Goal: Communication & Community: Answer question/provide support

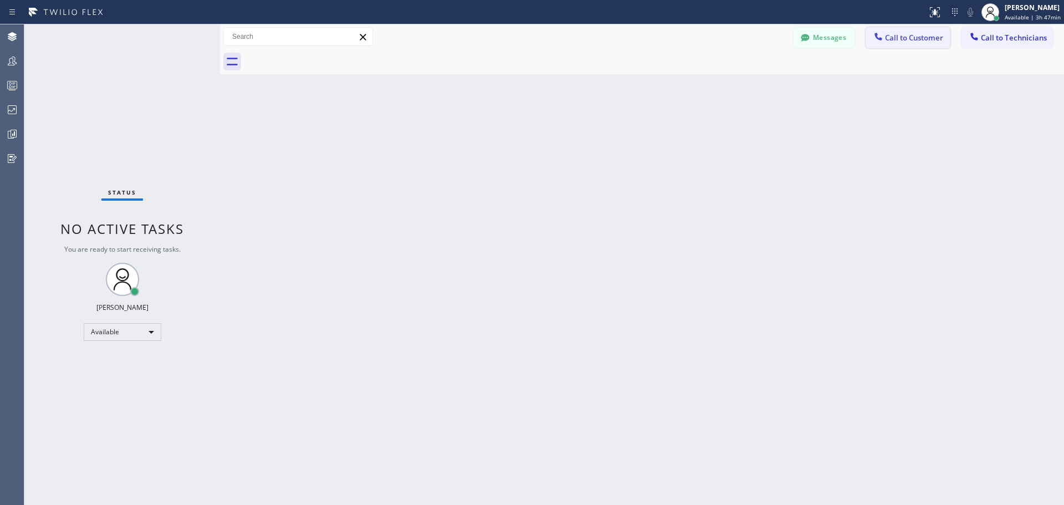
click at [917, 39] on span "Call to Customer" at bounding box center [914, 38] width 58 height 10
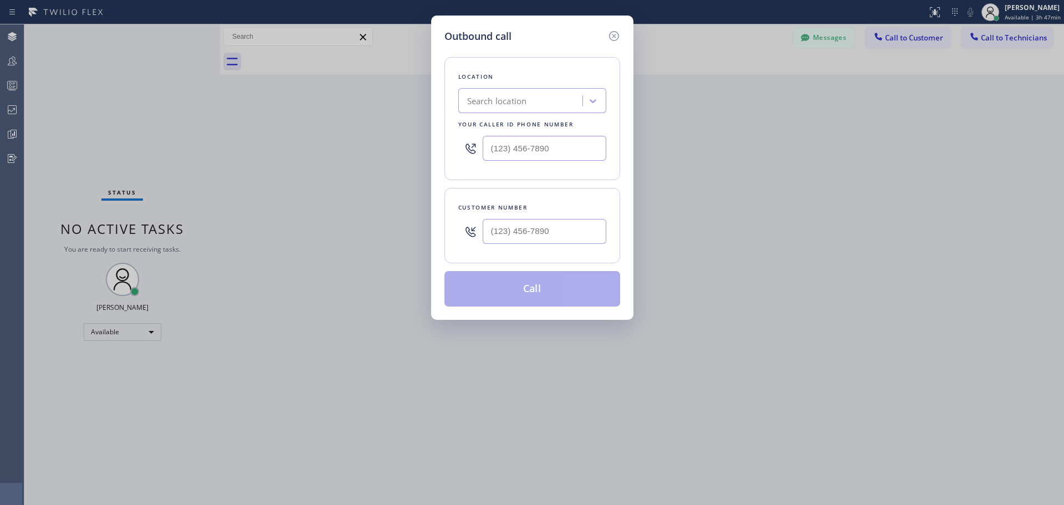
click at [534, 96] on div "Search location" at bounding box center [521, 100] width 121 height 19
type input "CSM"
click at [546, 124] on div "Home Alliance CSM" at bounding box center [532, 124] width 148 height 20
type input "[PHONE_NUMBER]"
click at [525, 228] on input "(___) ___-____" at bounding box center [544, 231] width 124 height 25
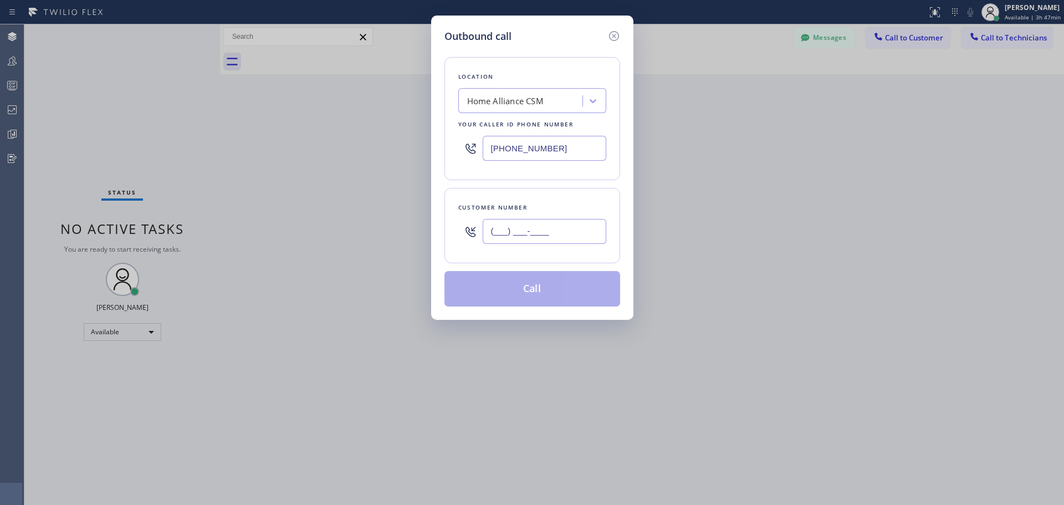
paste input "408) 826-2617"
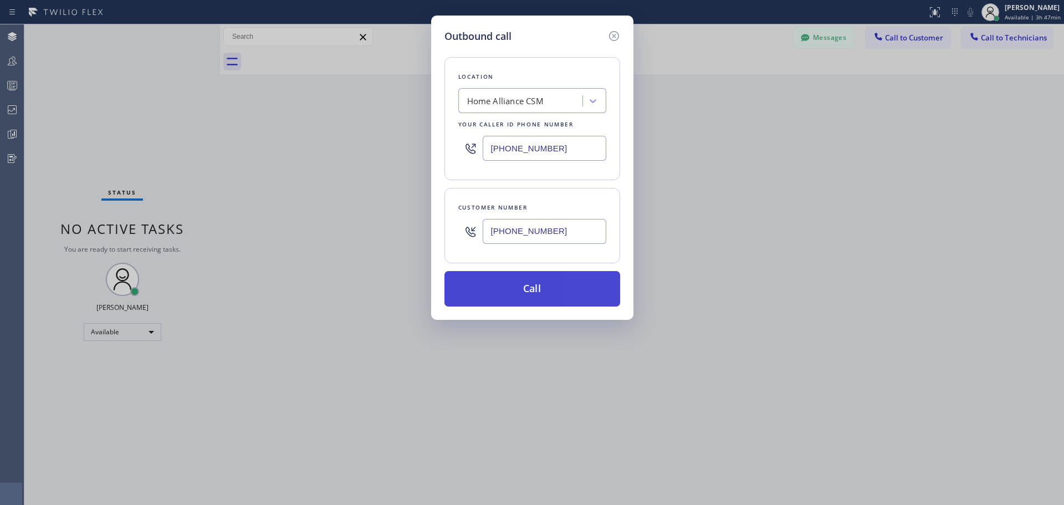
type input "[PHONE_NUMBER]"
click at [535, 274] on button "Call" at bounding box center [532, 288] width 176 height 35
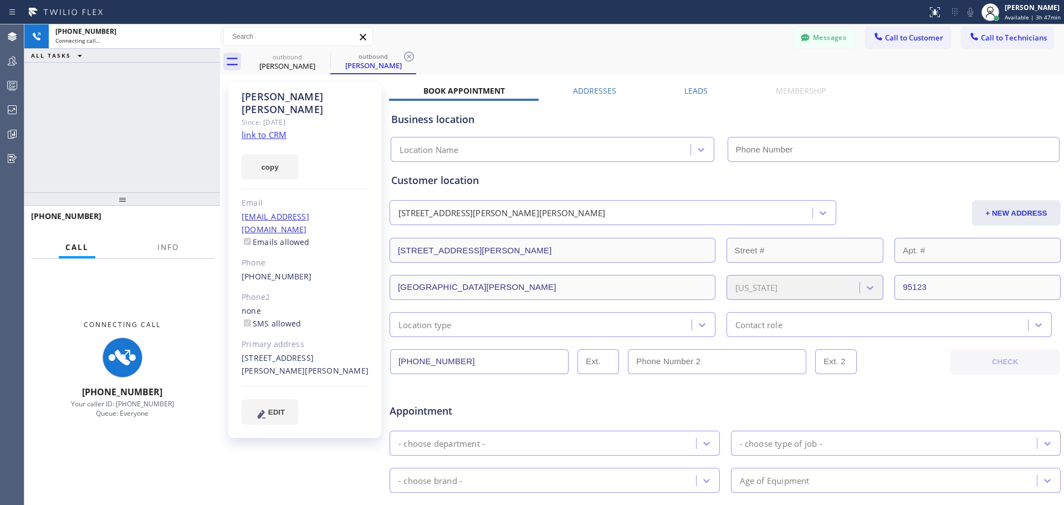
type input "[PHONE_NUMBER]"
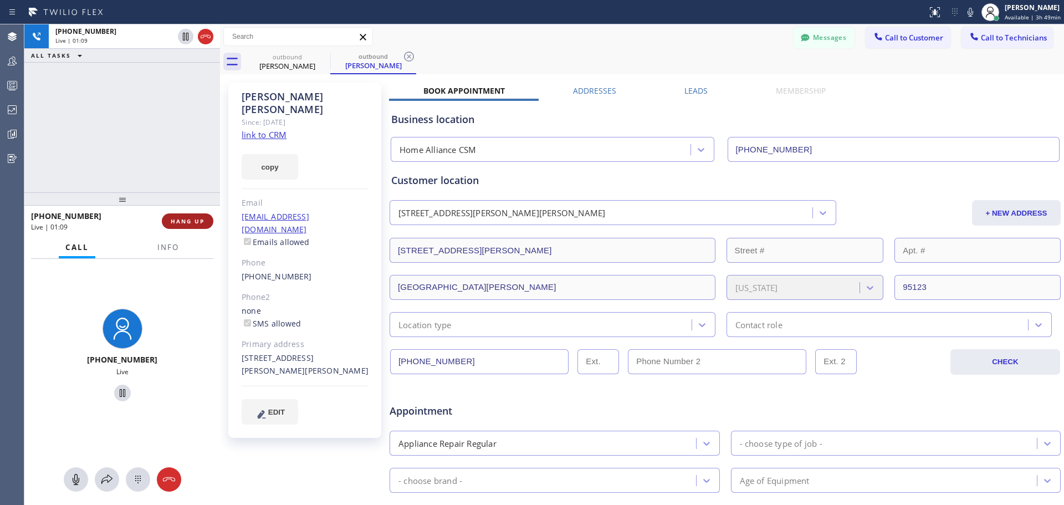
click at [192, 221] on span "HANG UP" at bounding box center [188, 221] width 34 height 8
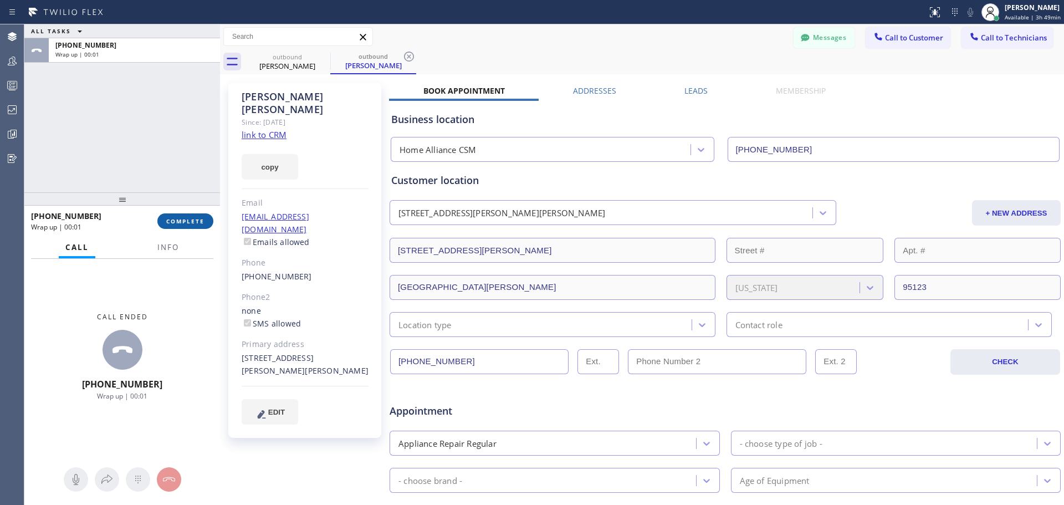
click at [190, 219] on span "COMPLETE" at bounding box center [185, 221] width 38 height 8
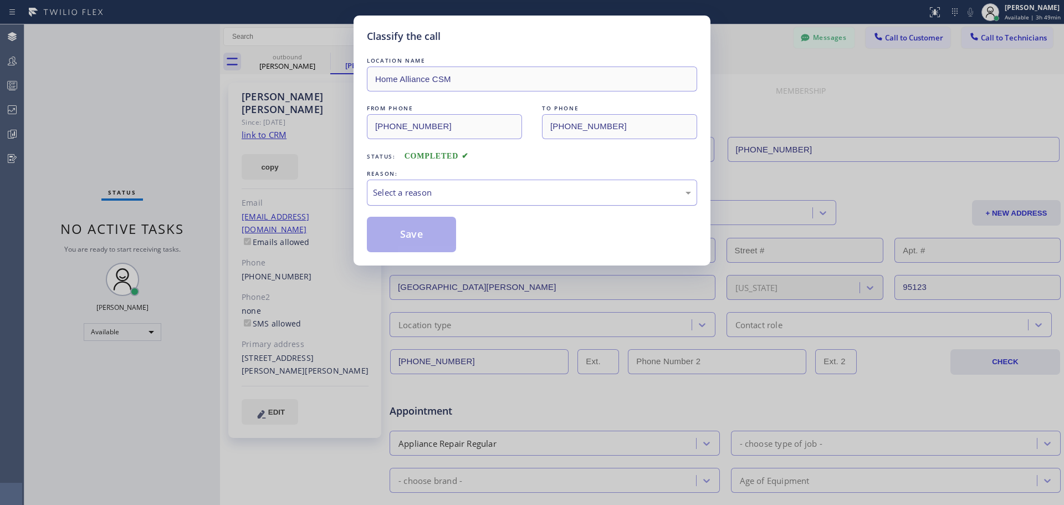
click at [409, 188] on div "Select a reason" at bounding box center [532, 192] width 318 height 13
click at [399, 244] on button "Save" at bounding box center [411, 234] width 89 height 35
click at [395, 239] on div "Classify the call LOCATION NAME Home Alliance CSM FROM PHONE [PHONE_NUMBER] TO …" at bounding box center [543, 264] width 1039 height 480
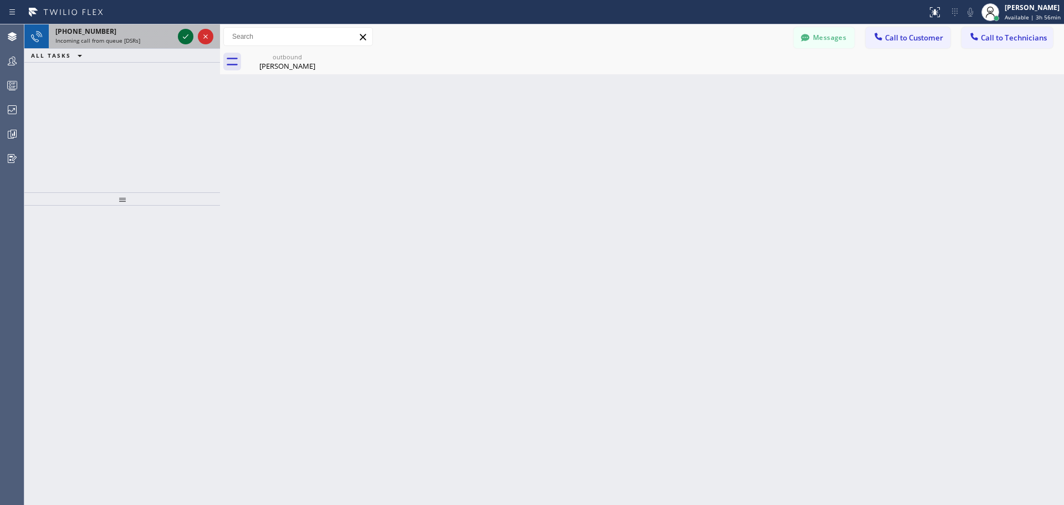
click at [182, 36] on icon at bounding box center [185, 36] width 13 height 13
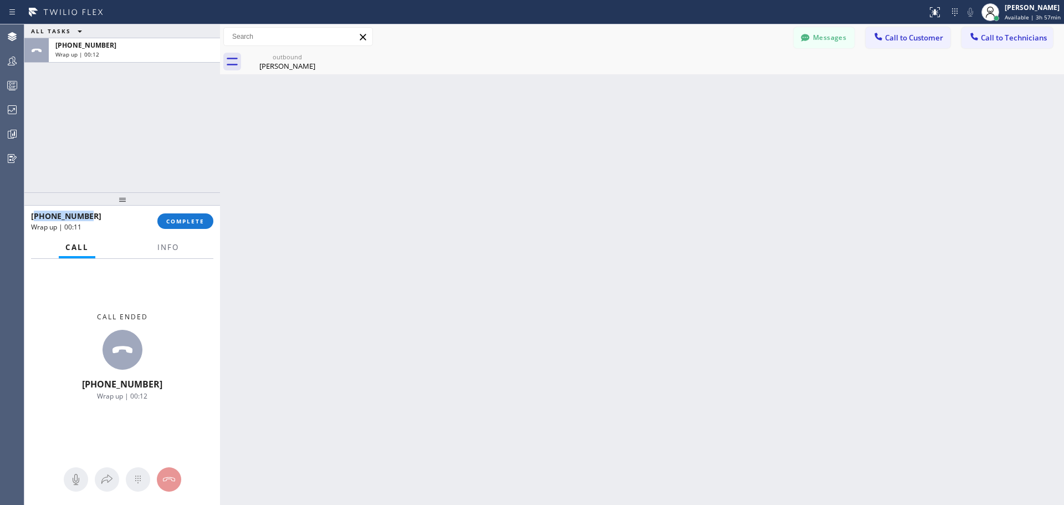
drag, startPoint x: 96, startPoint y: 214, endPoint x: 35, endPoint y: 214, distance: 60.9
click at [36, 217] on div "[PHONE_NUMBER]" at bounding box center [90, 216] width 119 height 11
copy span "13234038354"
drag, startPoint x: 187, startPoint y: 217, endPoint x: 208, endPoint y: 228, distance: 23.3
click at [187, 217] on span "COMPLETE" at bounding box center [185, 221] width 38 height 8
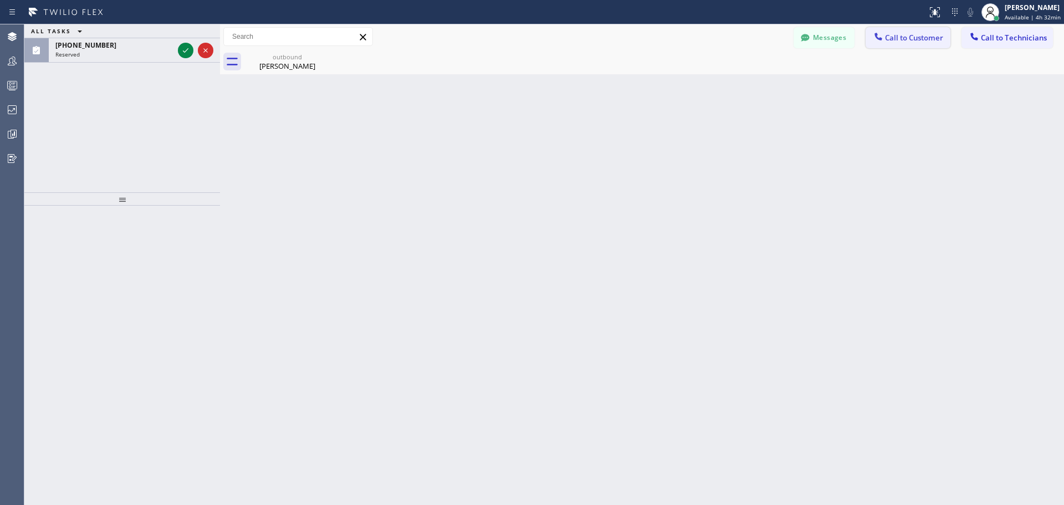
click at [897, 40] on span "Call to Customer" at bounding box center [914, 38] width 58 height 10
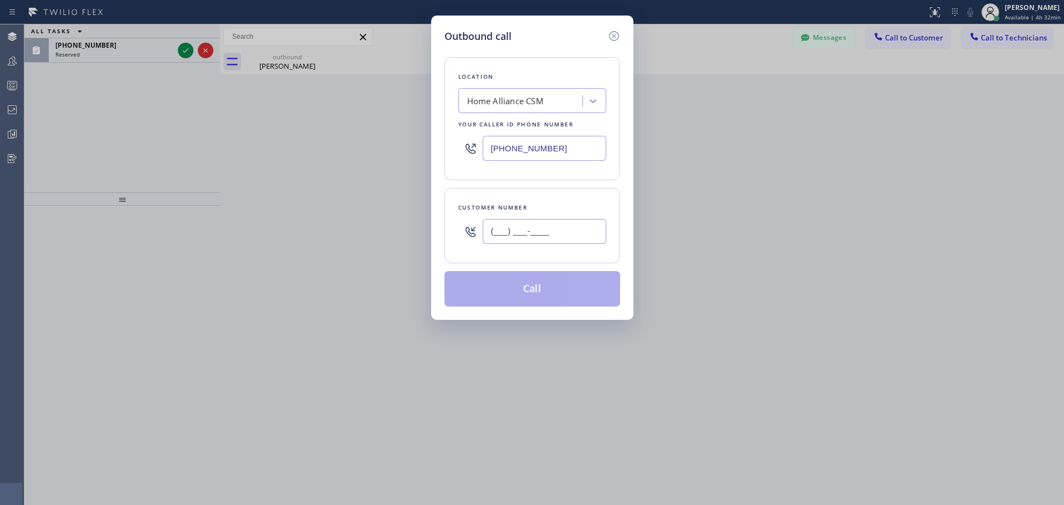
click at [544, 223] on input "(___) ___-____" at bounding box center [544, 231] width 124 height 25
paste input "951) 905-0036"
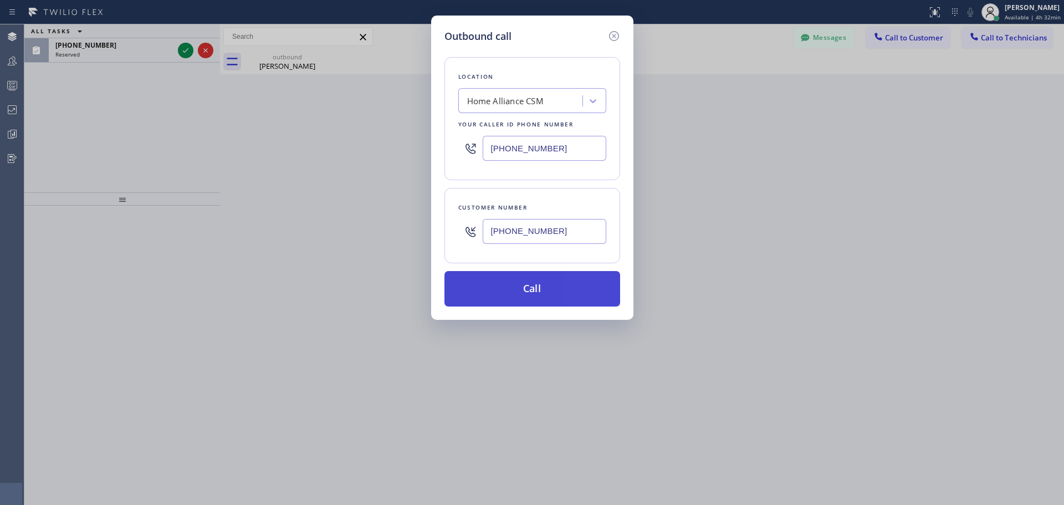
type input "[PHONE_NUMBER]"
click at [553, 282] on button "Call" at bounding box center [532, 288] width 176 height 35
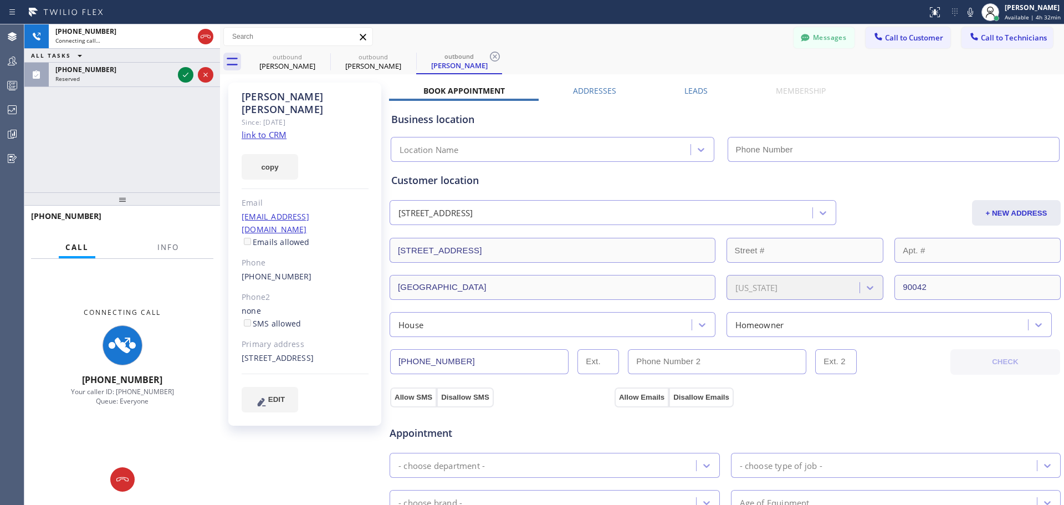
type input "[PHONE_NUMBER]"
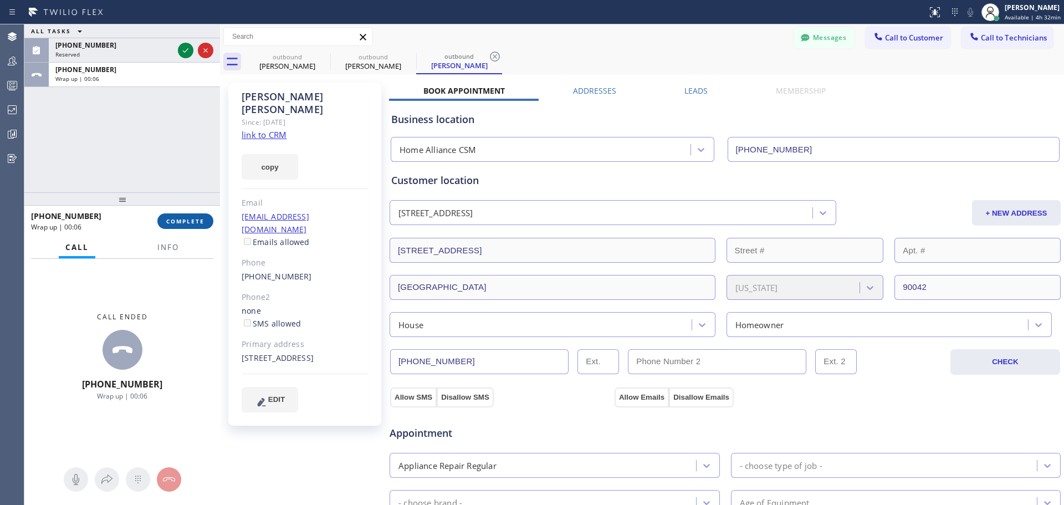
click at [190, 221] on span "COMPLETE" at bounding box center [185, 221] width 38 height 8
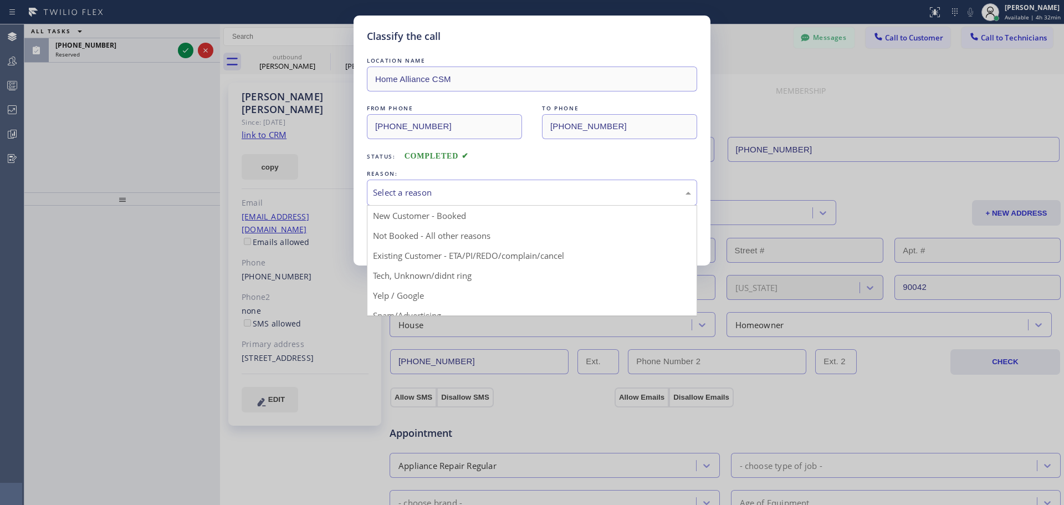
click at [551, 196] on div "Select a reason" at bounding box center [532, 192] width 318 height 13
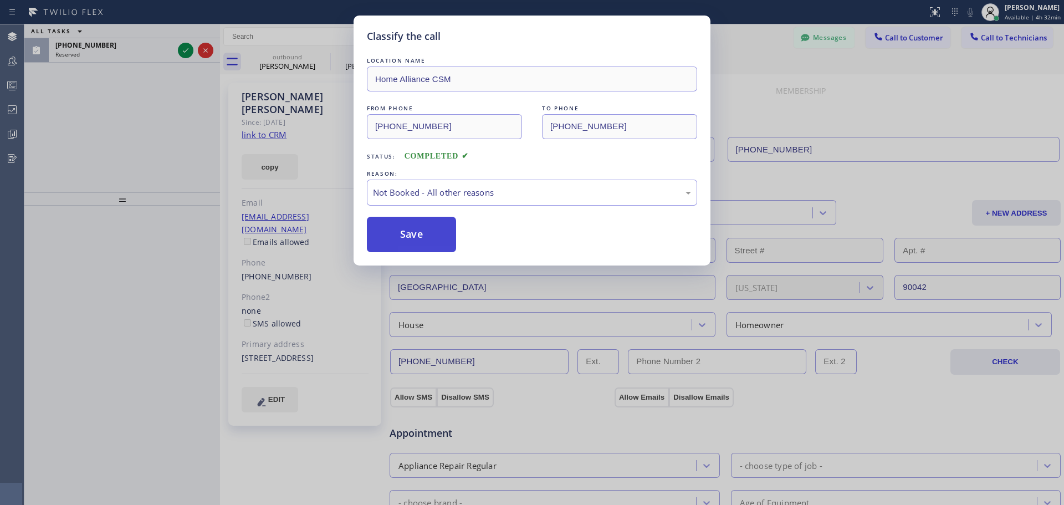
click at [382, 239] on button "Save" at bounding box center [411, 234] width 89 height 35
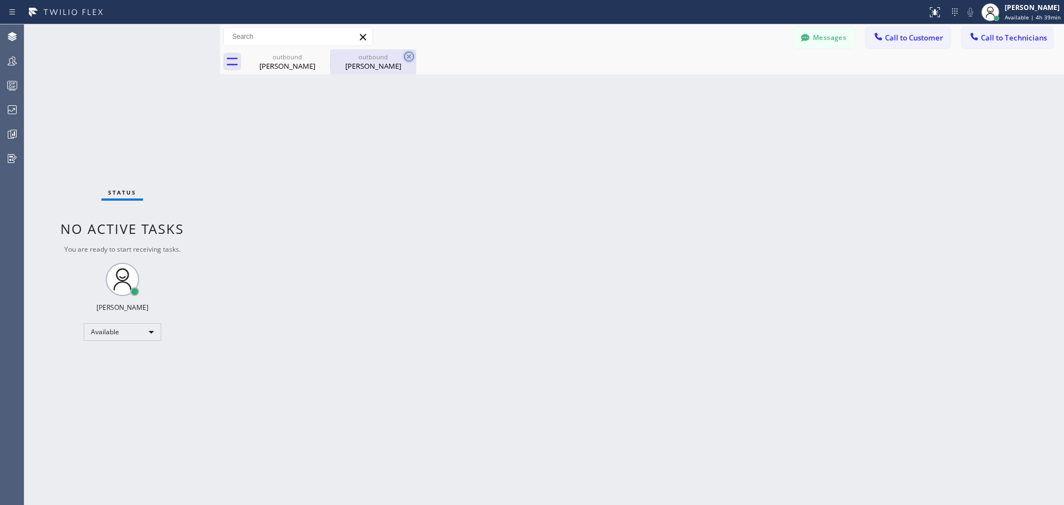
click at [409, 55] on icon at bounding box center [408, 56] width 13 height 13
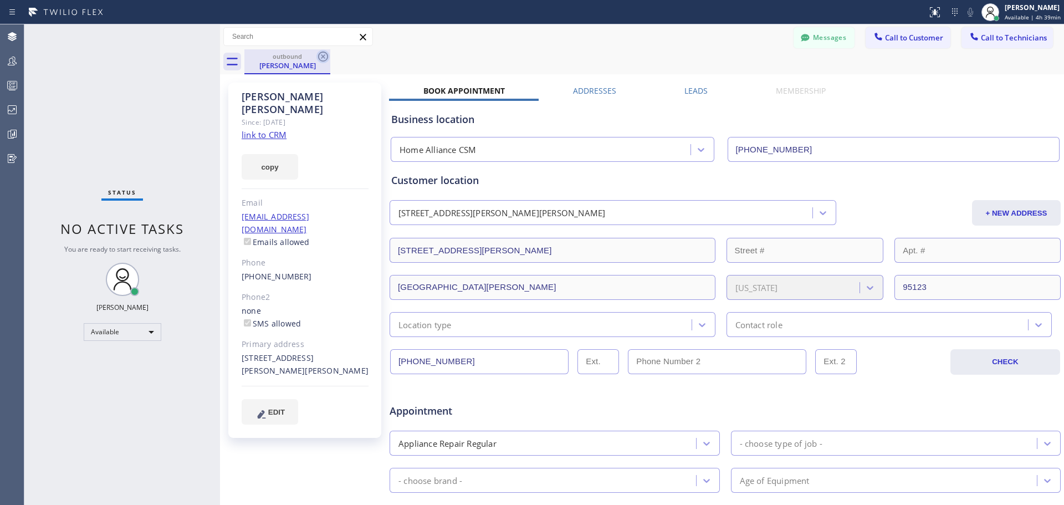
click at [326, 55] on icon at bounding box center [322, 56] width 13 height 13
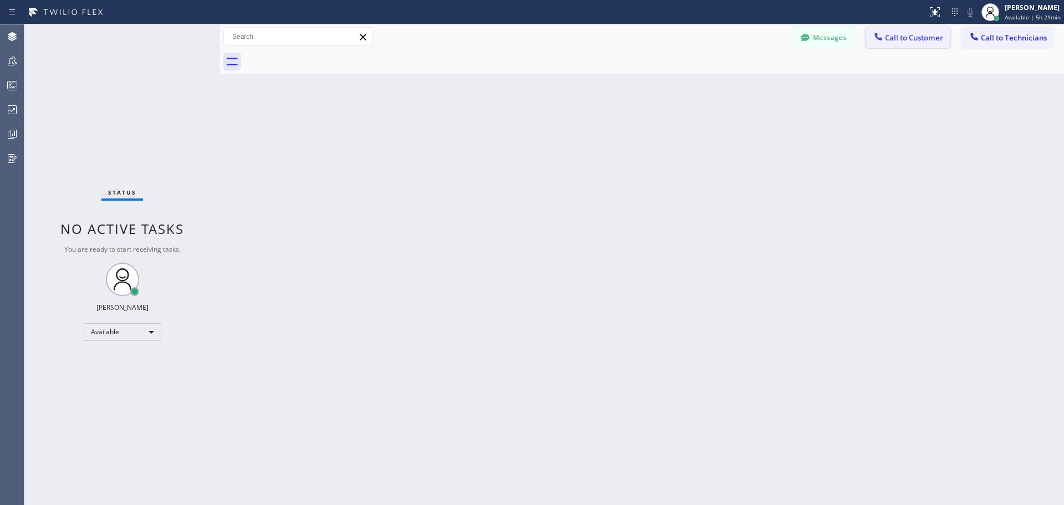
click at [896, 38] on span "Call to Customer" at bounding box center [914, 38] width 58 height 10
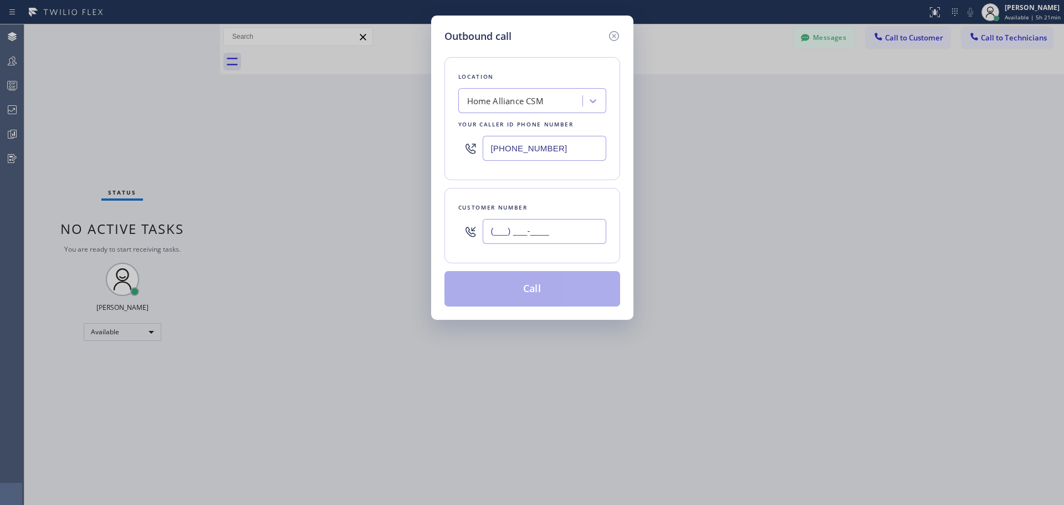
click at [520, 223] on input "(___) ___-____" at bounding box center [544, 231] width 124 height 25
paste input "347) 761-5809"
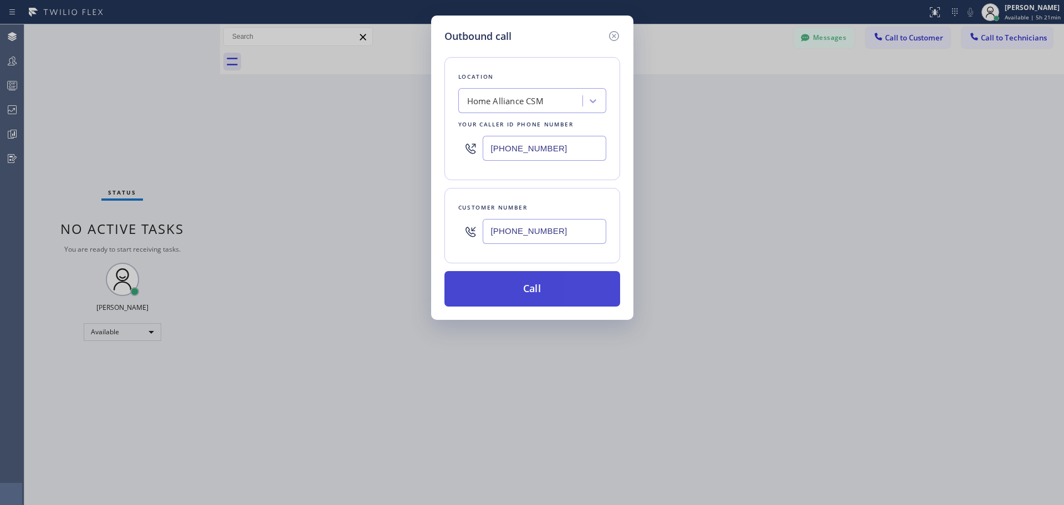
type input "[PHONE_NUMBER]"
click at [551, 291] on button "Call" at bounding box center [532, 288] width 176 height 35
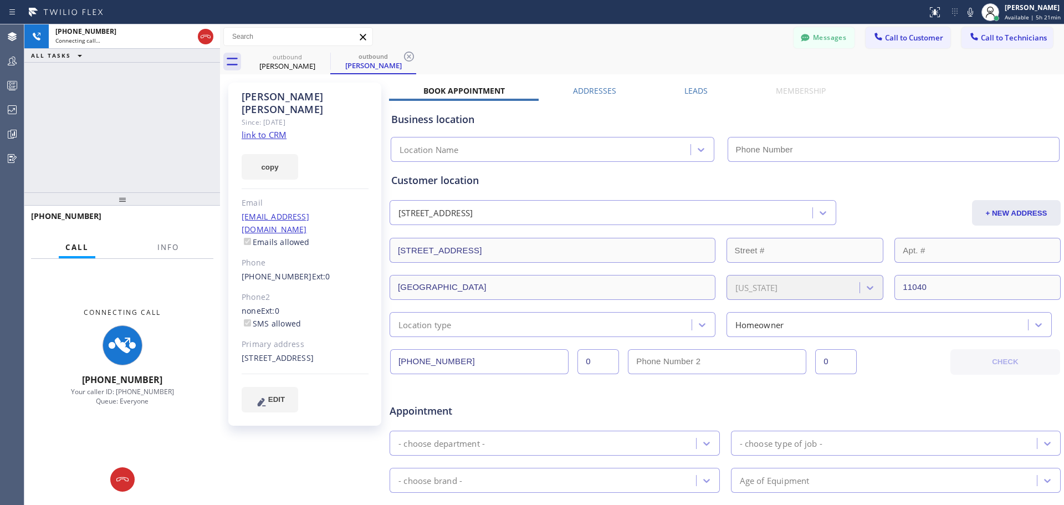
type input "[PHONE_NUMBER]"
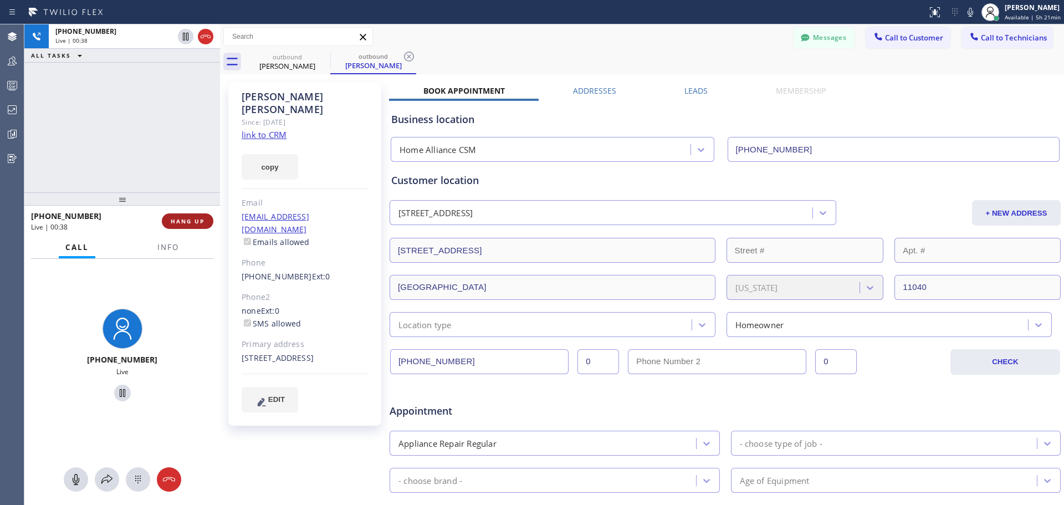
click at [183, 223] on span "HANG UP" at bounding box center [188, 221] width 34 height 8
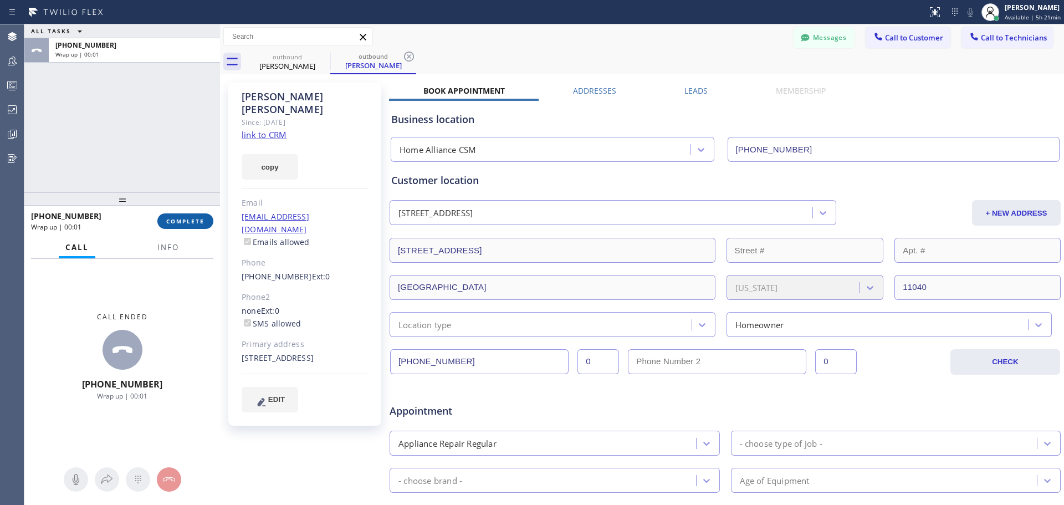
click at [206, 226] on button "COMPLETE" at bounding box center [185, 221] width 56 height 16
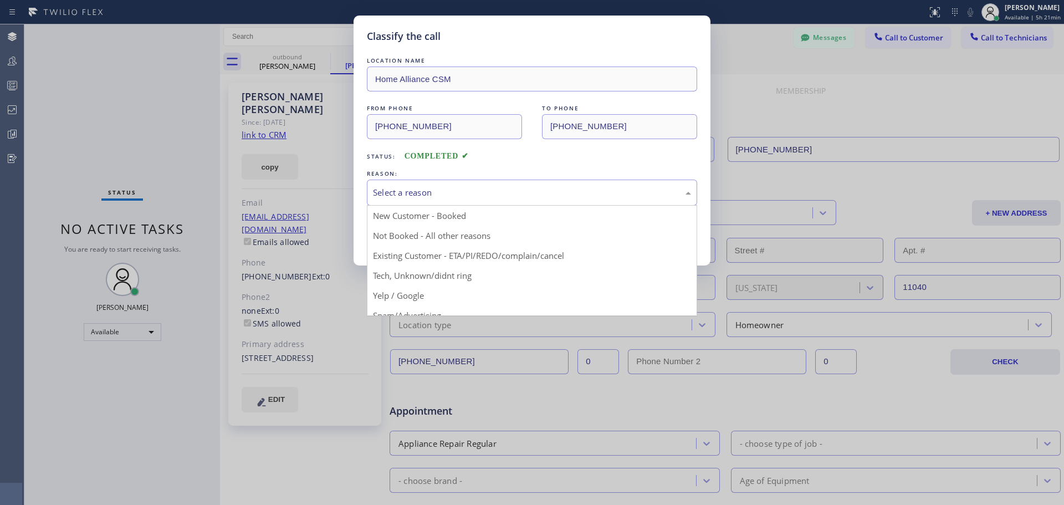
click at [492, 197] on div "Select a reason" at bounding box center [532, 192] width 318 height 13
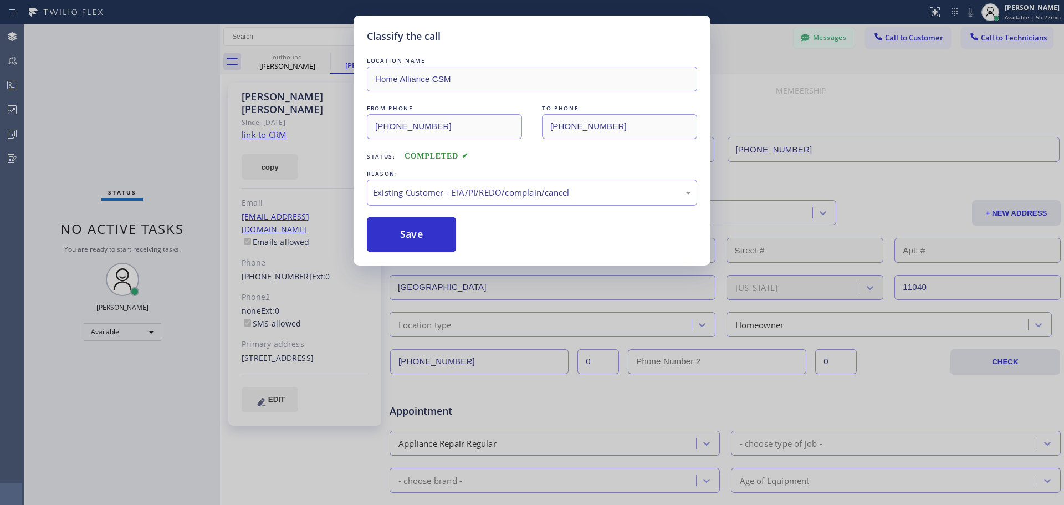
click at [562, 189] on div "Existing Customer - ETA/PI/REDO/complain/cancel" at bounding box center [532, 192] width 318 height 13
click at [403, 224] on button "Save" at bounding box center [411, 234] width 89 height 35
click at [407, 235] on button "Save" at bounding box center [411, 234] width 89 height 35
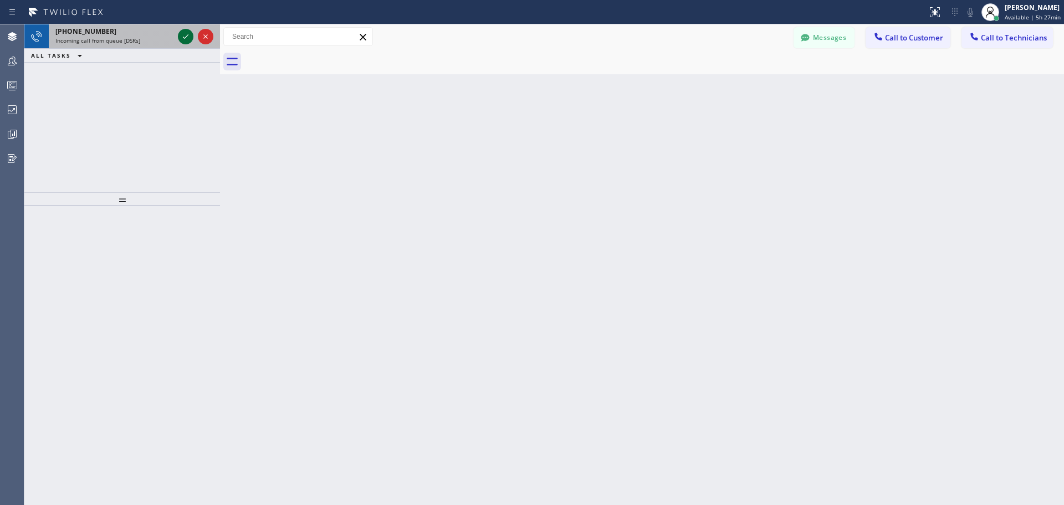
click at [183, 34] on icon at bounding box center [185, 36] width 13 height 13
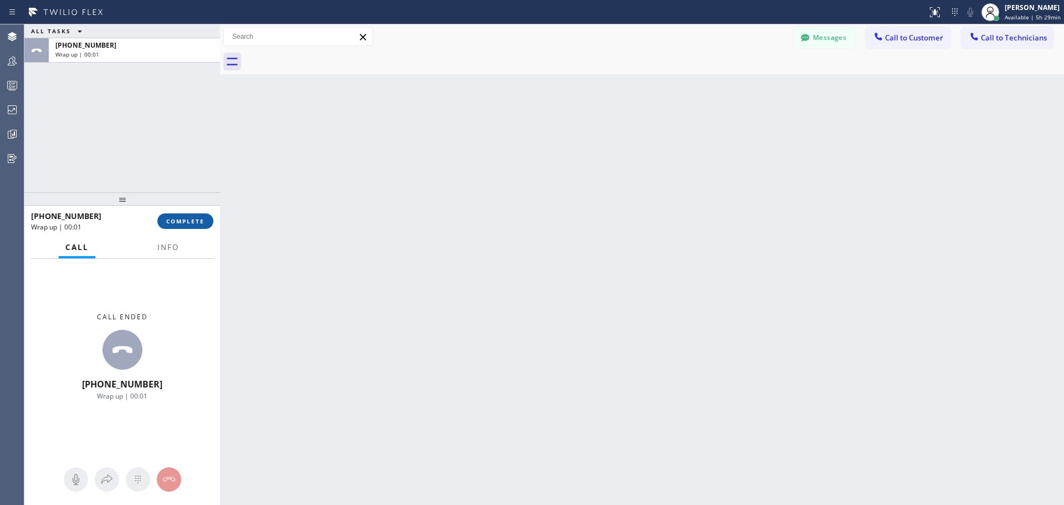
click at [185, 221] on span "COMPLETE" at bounding box center [185, 221] width 38 height 8
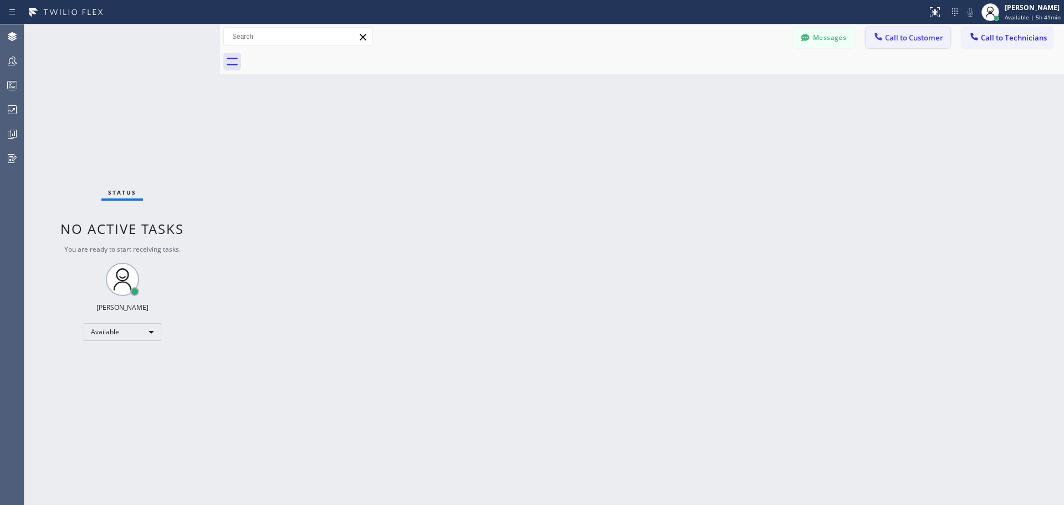
click at [906, 42] on span "Call to Customer" at bounding box center [914, 38] width 58 height 10
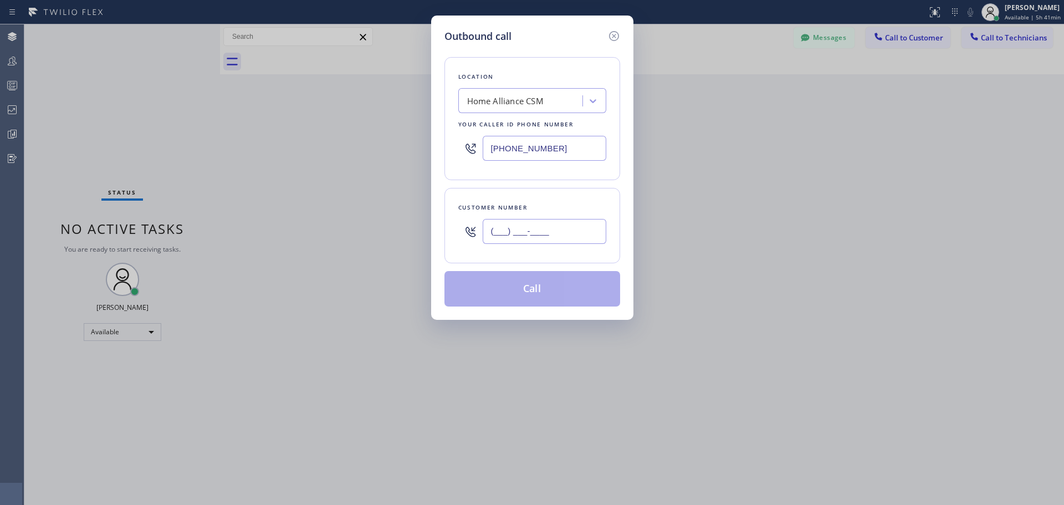
click at [524, 229] on input "(___) ___-____" at bounding box center [544, 231] width 124 height 25
paste input "646) 546-3665"
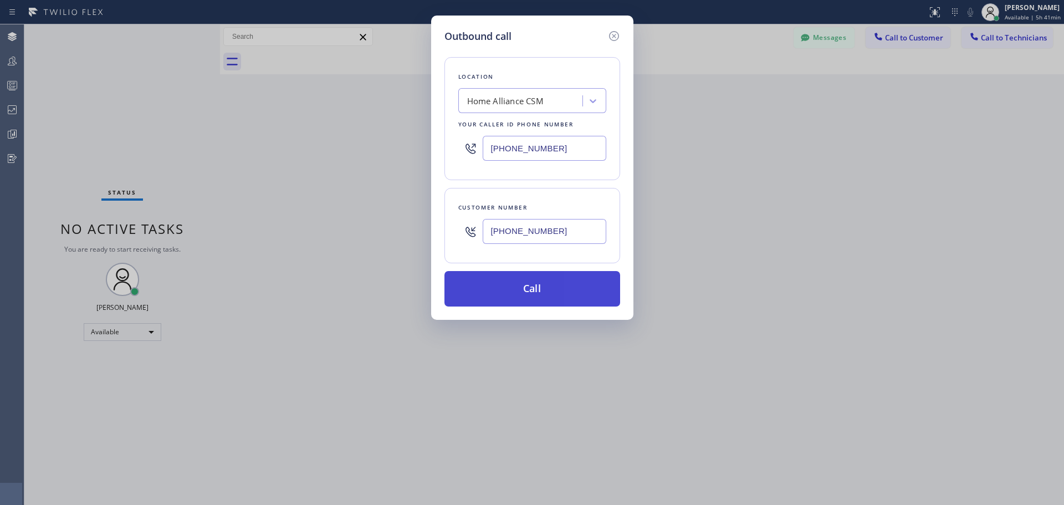
type input "[PHONE_NUMBER]"
click at [542, 295] on button "Call" at bounding box center [532, 288] width 176 height 35
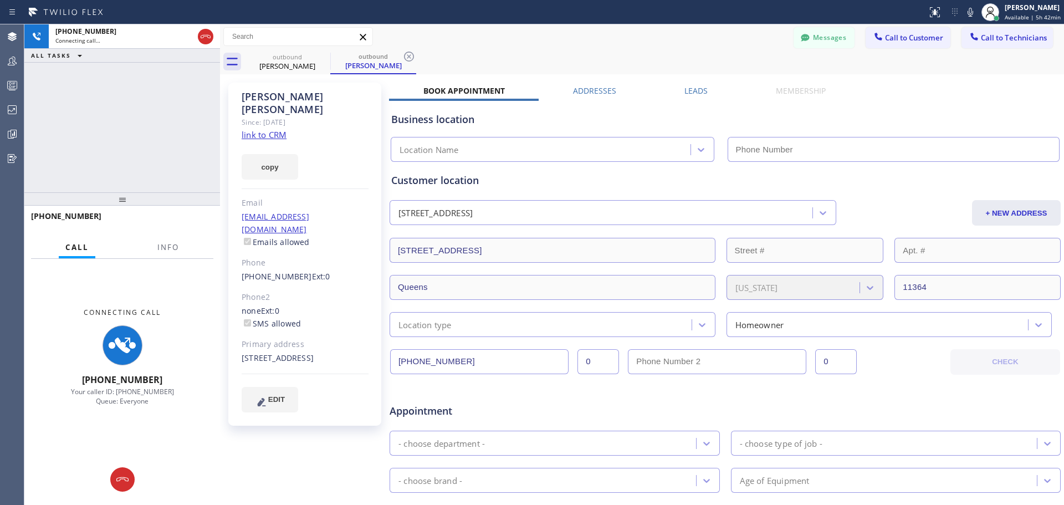
type input "[PHONE_NUMBER]"
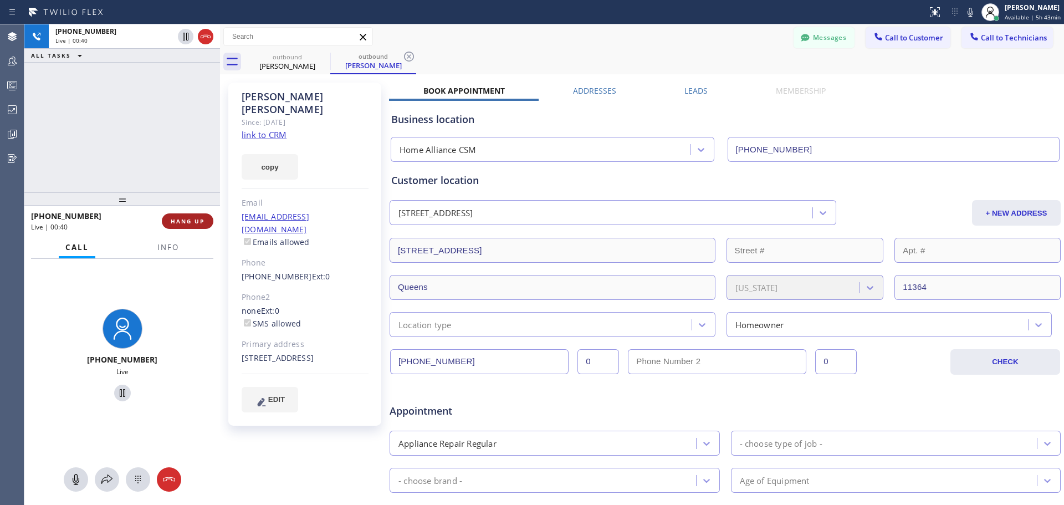
click at [186, 225] on span "HANG UP" at bounding box center [188, 221] width 34 height 8
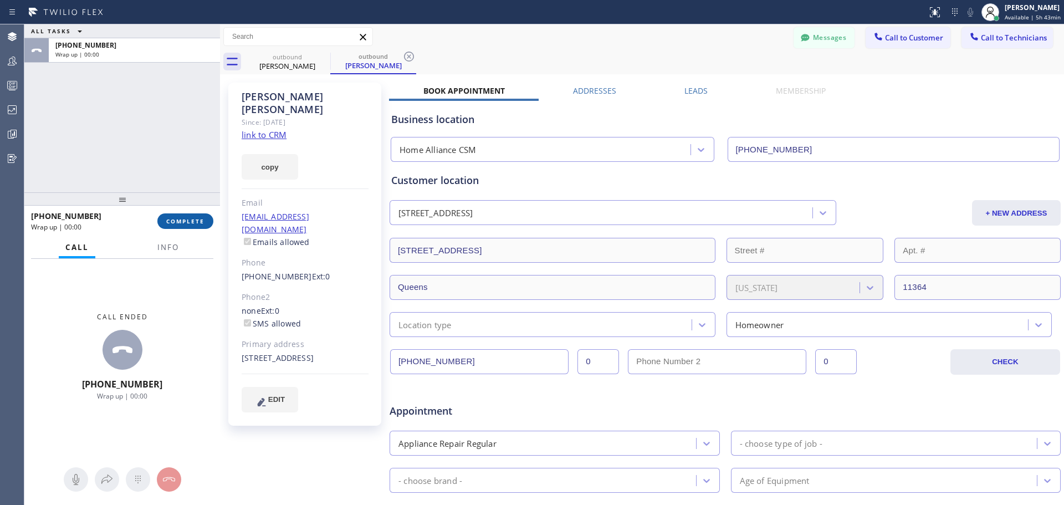
click at [194, 219] on span "COMPLETE" at bounding box center [185, 221] width 38 height 8
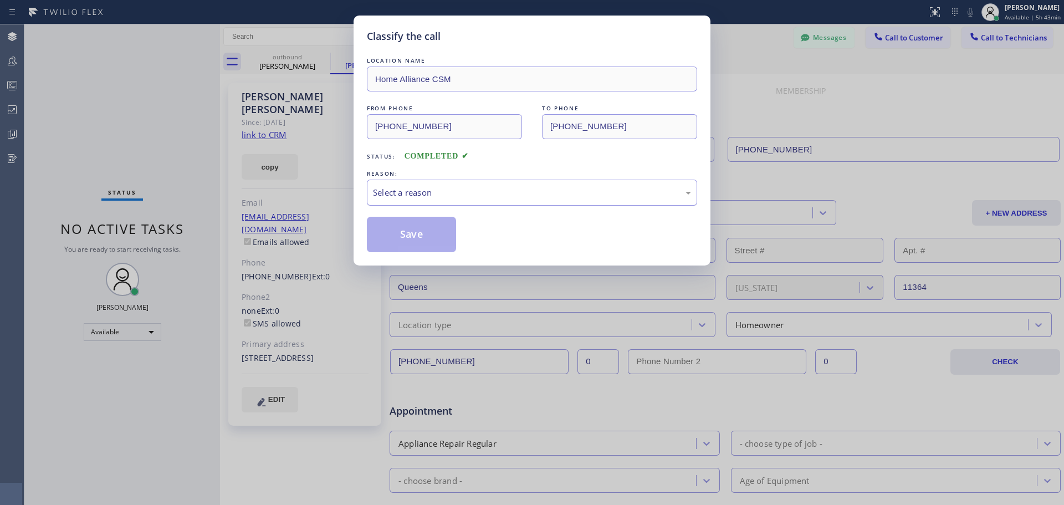
click at [526, 187] on div "Select a reason" at bounding box center [532, 192] width 318 height 13
click at [434, 238] on button "Save" at bounding box center [411, 234] width 89 height 35
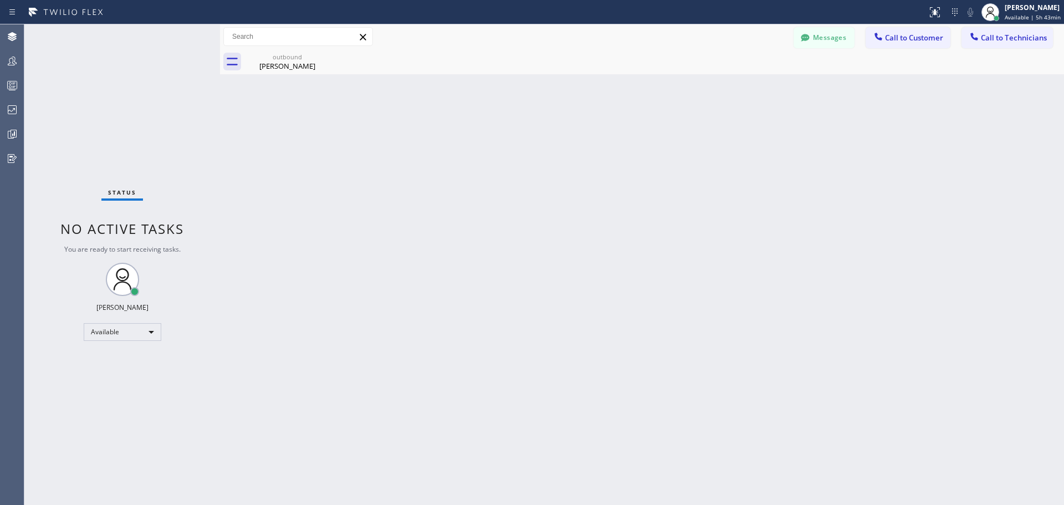
drag, startPoint x: 325, startPoint y: 57, endPoint x: 351, endPoint y: 42, distance: 29.8
click at [0, 0] on icon at bounding box center [0, 0] width 0 height 0
click at [320, 58] on icon at bounding box center [322, 56] width 13 height 13
click at [297, 62] on div "[PERSON_NAME]" at bounding box center [287, 66] width 84 height 10
click at [886, 39] on span "Call to Customer" at bounding box center [914, 38] width 58 height 10
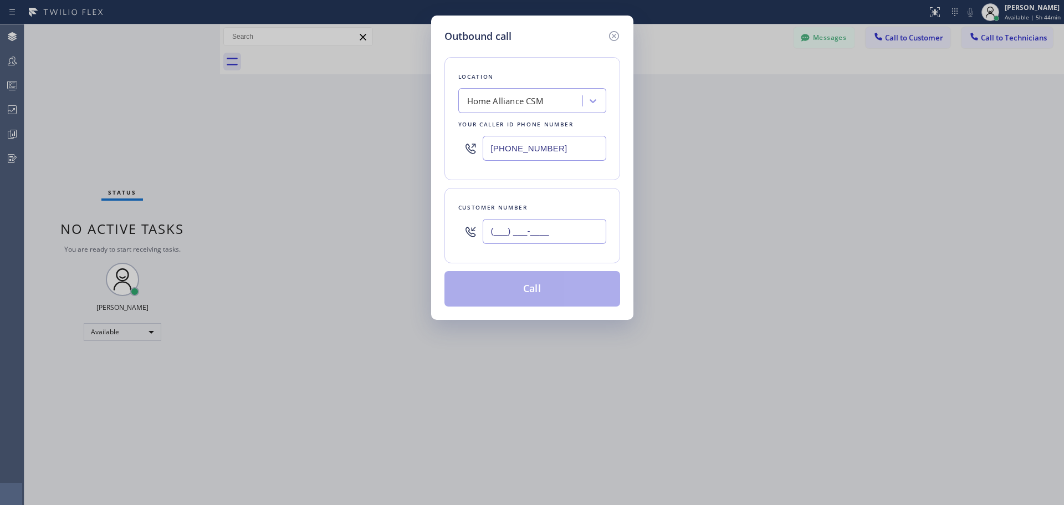
click at [531, 235] on input "(___) ___-____" at bounding box center [544, 231] width 124 height 25
paste input "310) 430-5117"
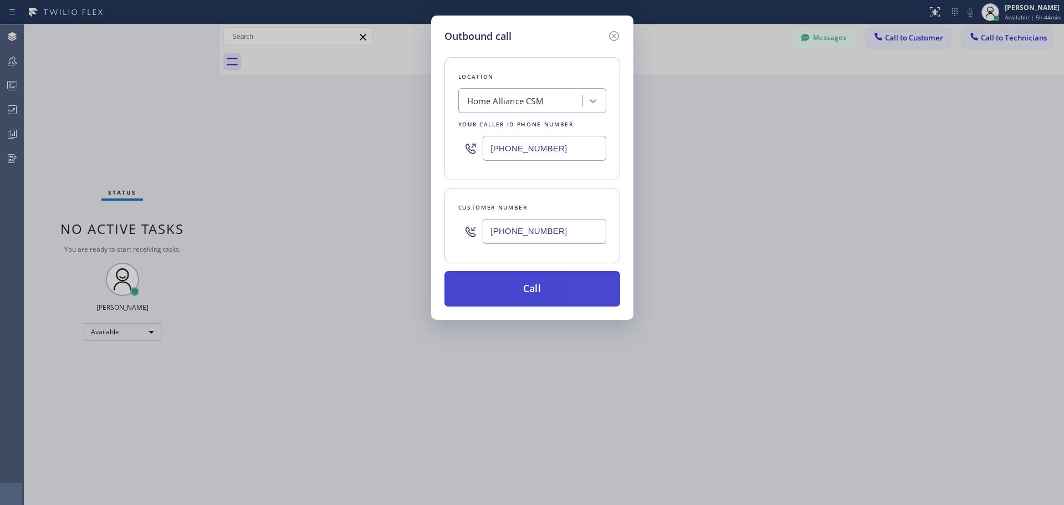
type input "[PHONE_NUMBER]"
click at [528, 284] on button "Call" at bounding box center [532, 288] width 176 height 35
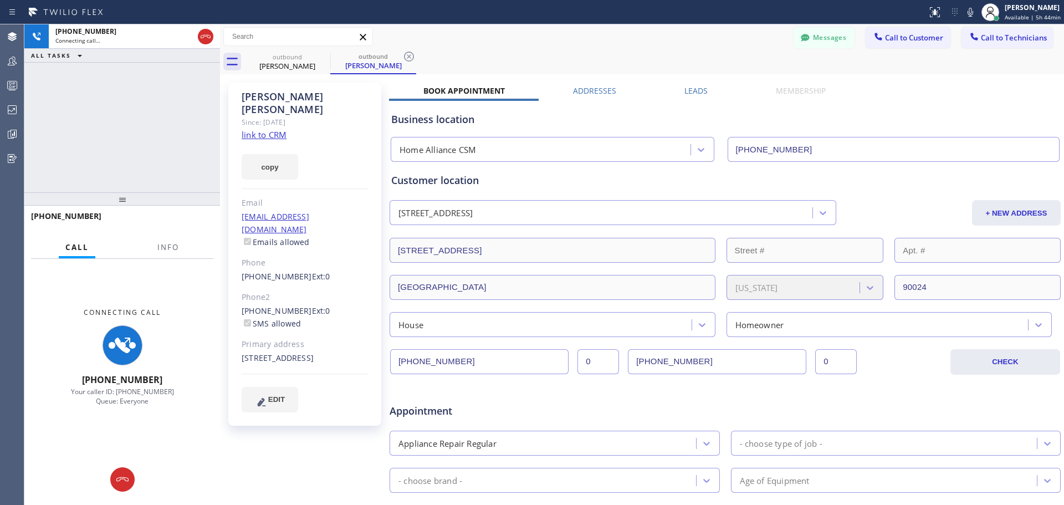
type input "[PHONE_NUMBER]"
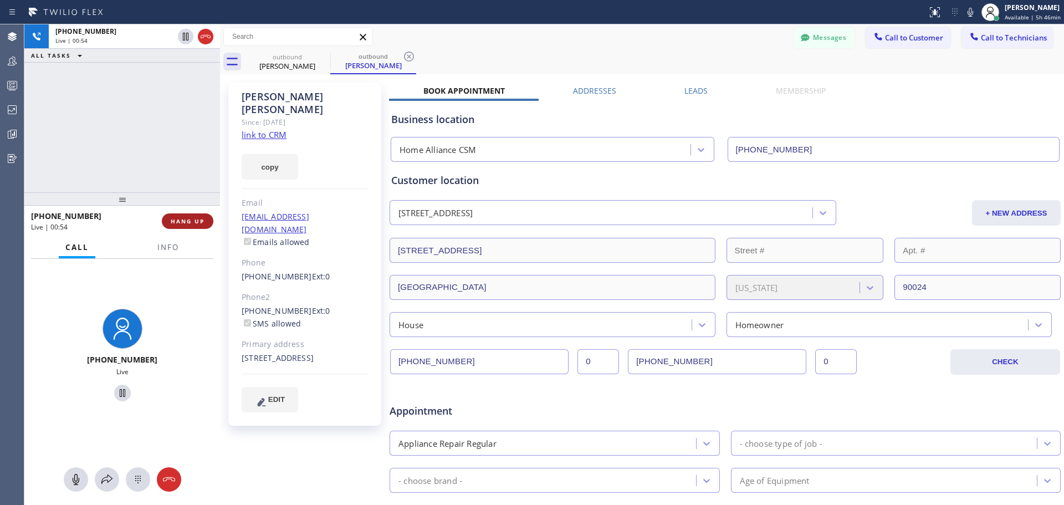
click at [183, 228] on button "HANG UP" at bounding box center [188, 221] width 52 height 16
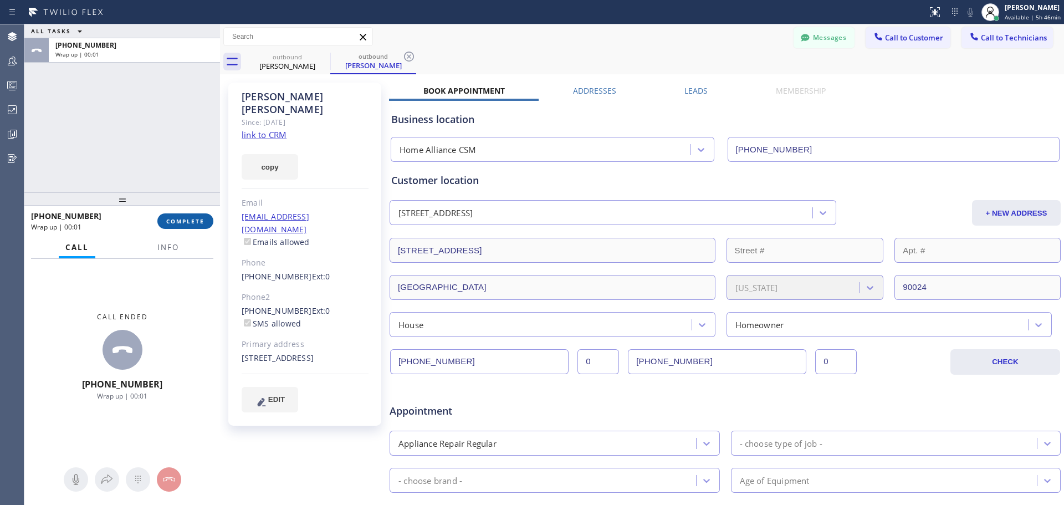
click at [191, 221] on span "COMPLETE" at bounding box center [185, 221] width 38 height 8
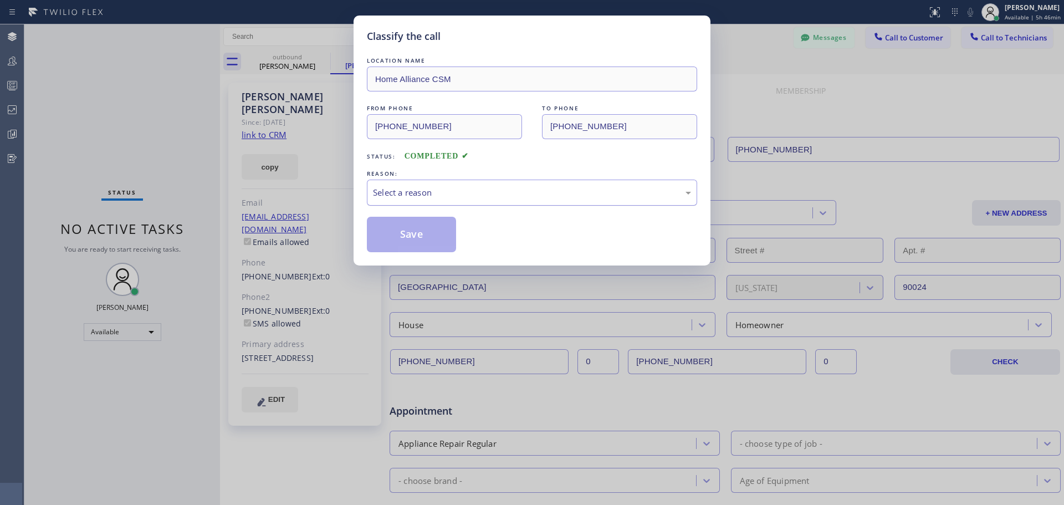
click at [485, 198] on div "Select a reason" at bounding box center [532, 192] width 318 height 13
click at [424, 237] on button "Save" at bounding box center [411, 234] width 89 height 35
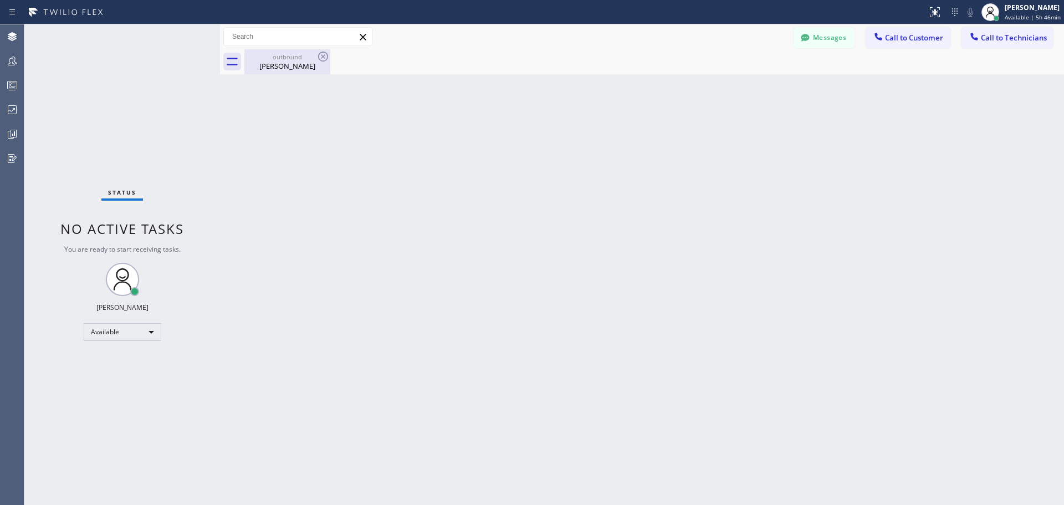
click at [294, 59] on div "outbound" at bounding box center [287, 57] width 84 height 8
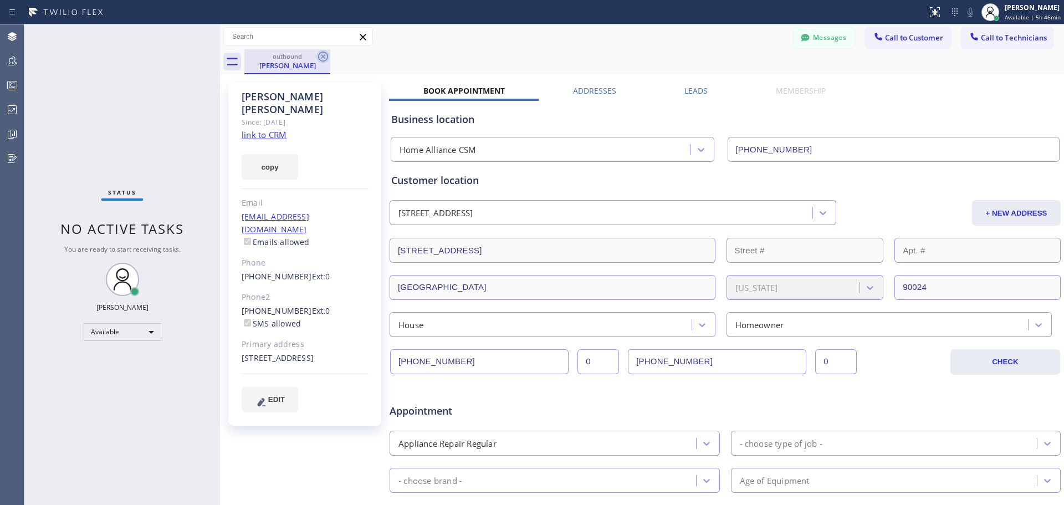
click at [320, 58] on icon at bounding box center [322, 56] width 13 height 13
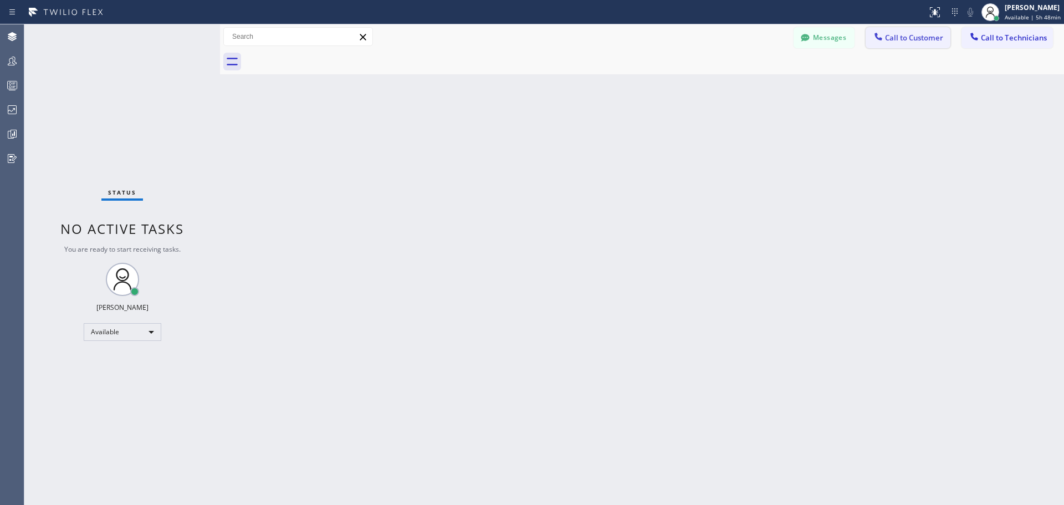
click at [902, 39] on span "Call to Customer" at bounding box center [914, 38] width 58 height 10
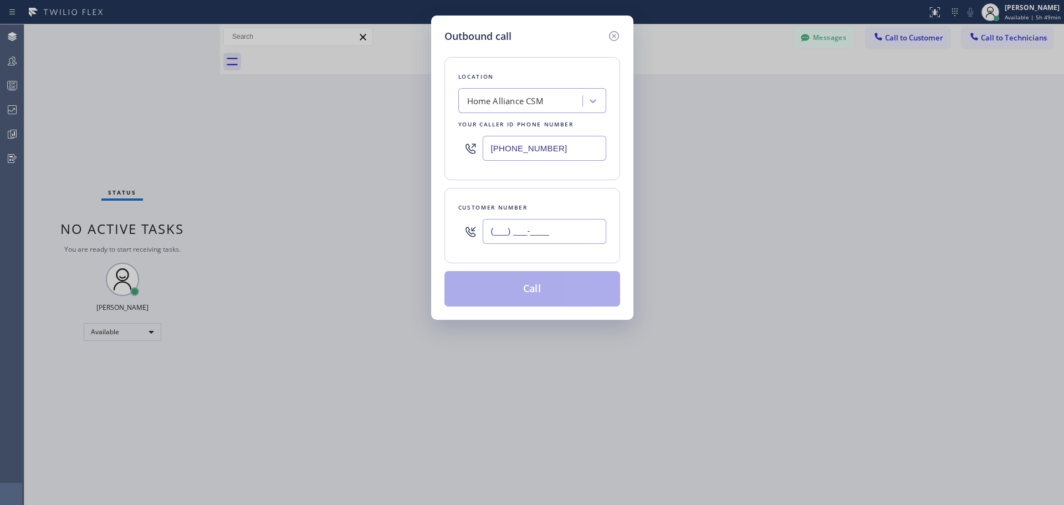
click at [559, 235] on input "(___) ___-____" at bounding box center [544, 231] width 124 height 25
paste input "612) 787-6042"
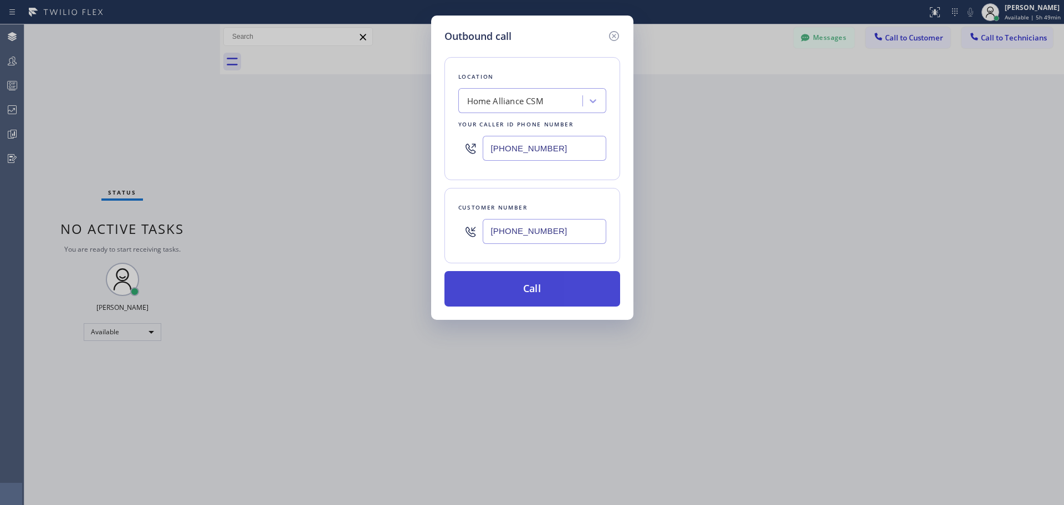
type input "[PHONE_NUMBER]"
click at [527, 286] on button "Call" at bounding box center [532, 288] width 176 height 35
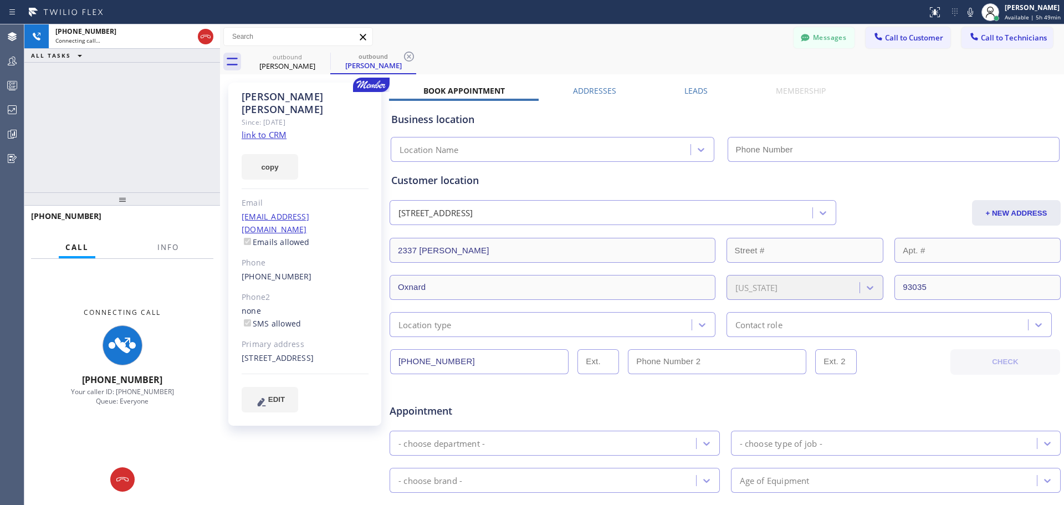
type input "[PHONE_NUMBER]"
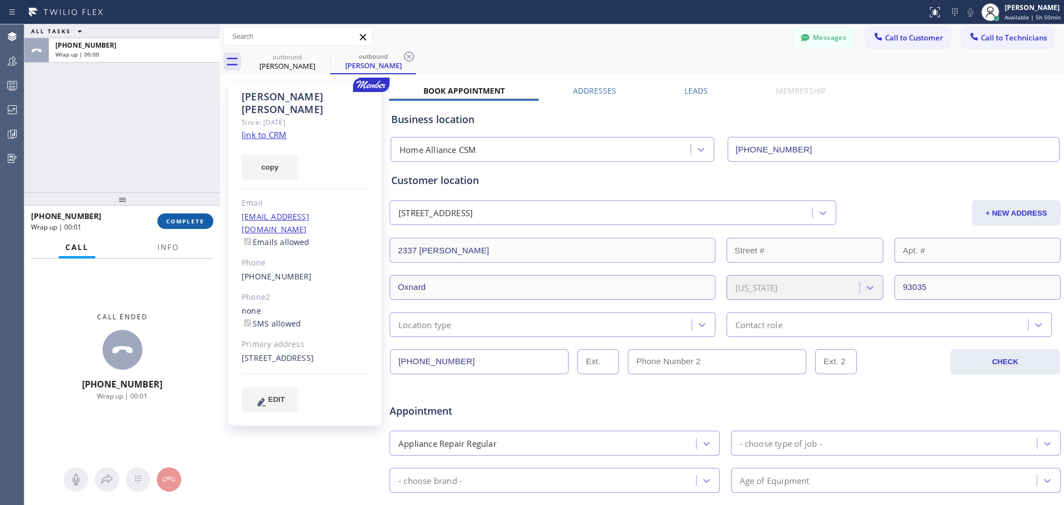
click at [177, 222] on span "COMPLETE" at bounding box center [185, 221] width 38 height 8
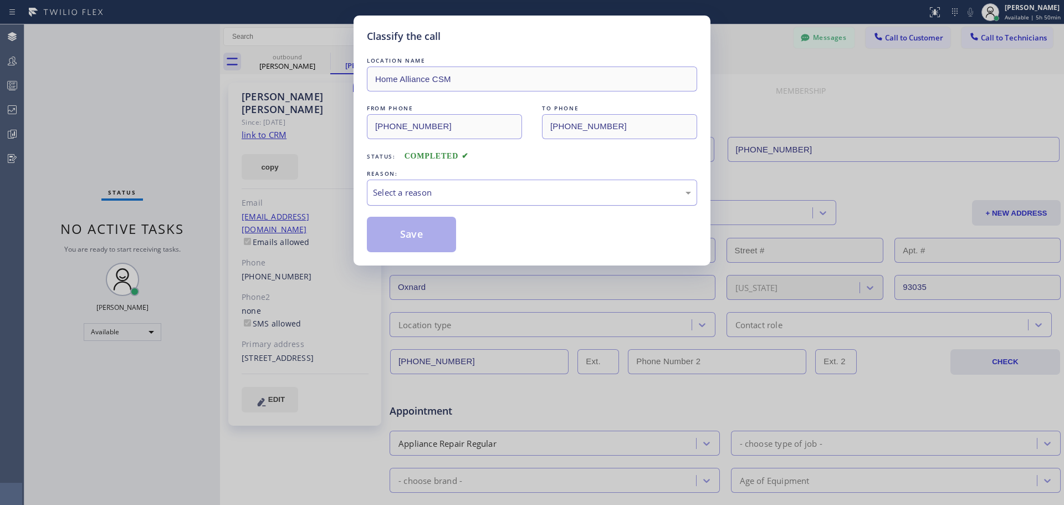
click at [488, 192] on div "Select a reason" at bounding box center [532, 192] width 318 height 13
click at [432, 238] on button "Save" at bounding box center [411, 234] width 89 height 35
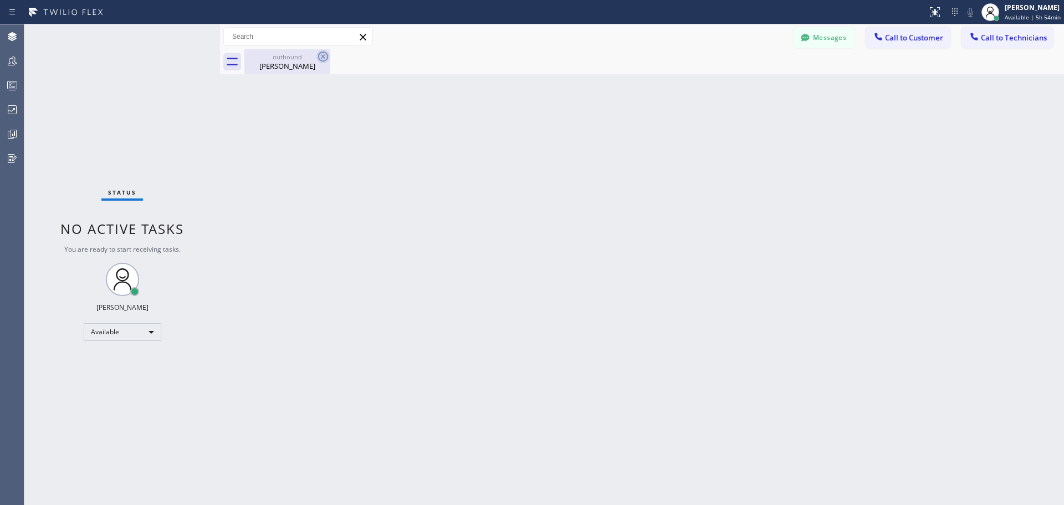
click at [321, 57] on icon at bounding box center [322, 56] width 13 height 13
drag, startPoint x: 900, startPoint y: 38, endPoint x: 805, endPoint y: 70, distance: 100.6
click at [899, 39] on span "Call to Customer" at bounding box center [914, 38] width 58 height 10
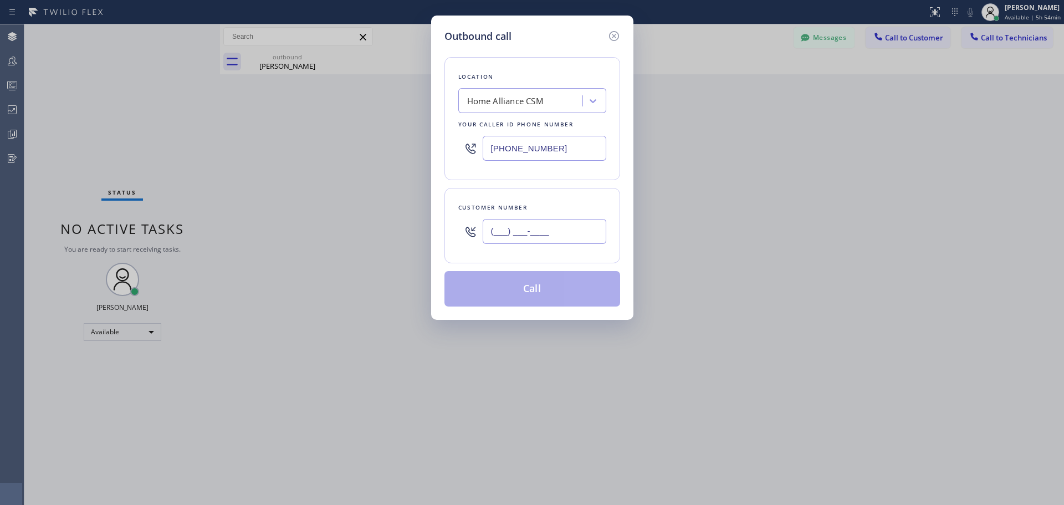
click at [529, 229] on input "(___) ___-____" at bounding box center [544, 231] width 124 height 25
paste input "206) 713-2137"
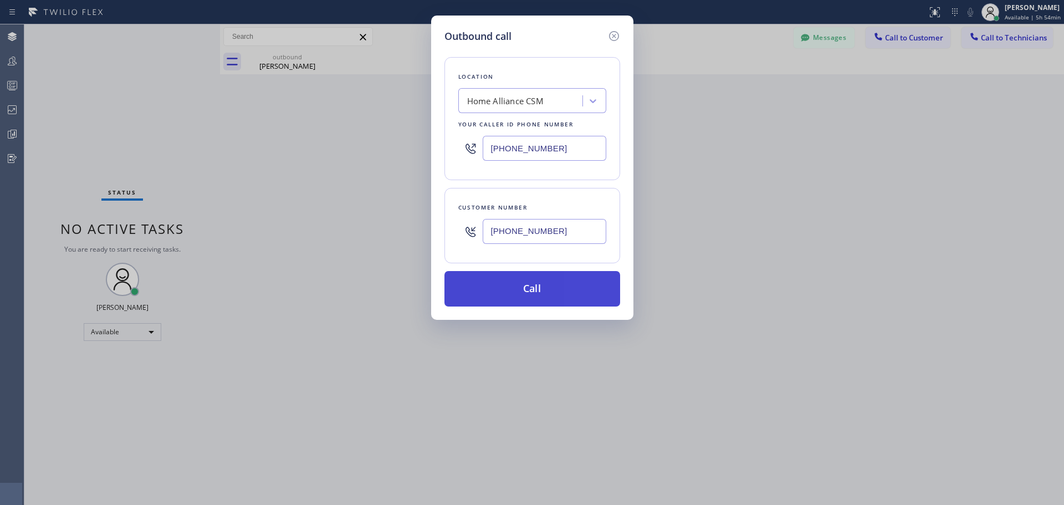
type input "[PHONE_NUMBER]"
click at [562, 290] on button "Call" at bounding box center [532, 288] width 176 height 35
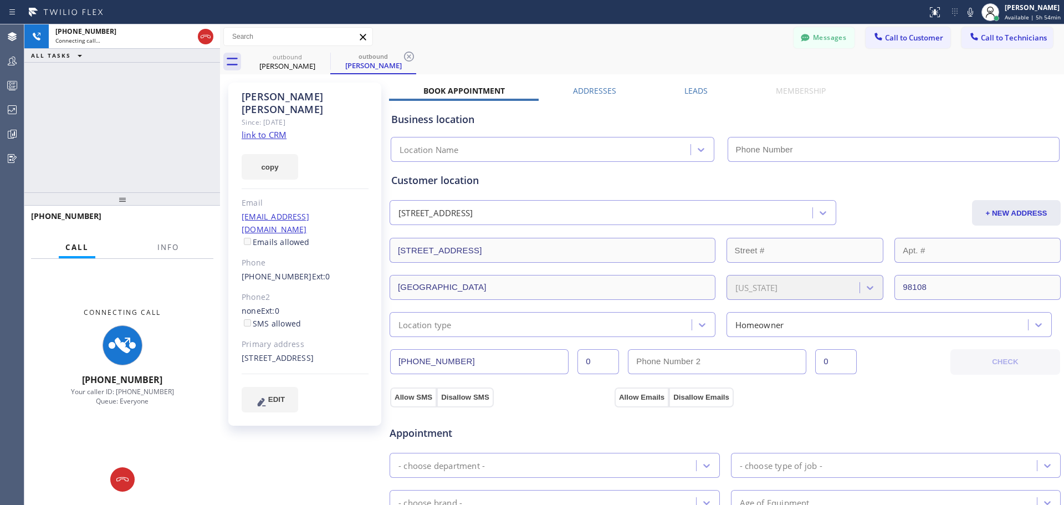
type input "[PHONE_NUMBER]"
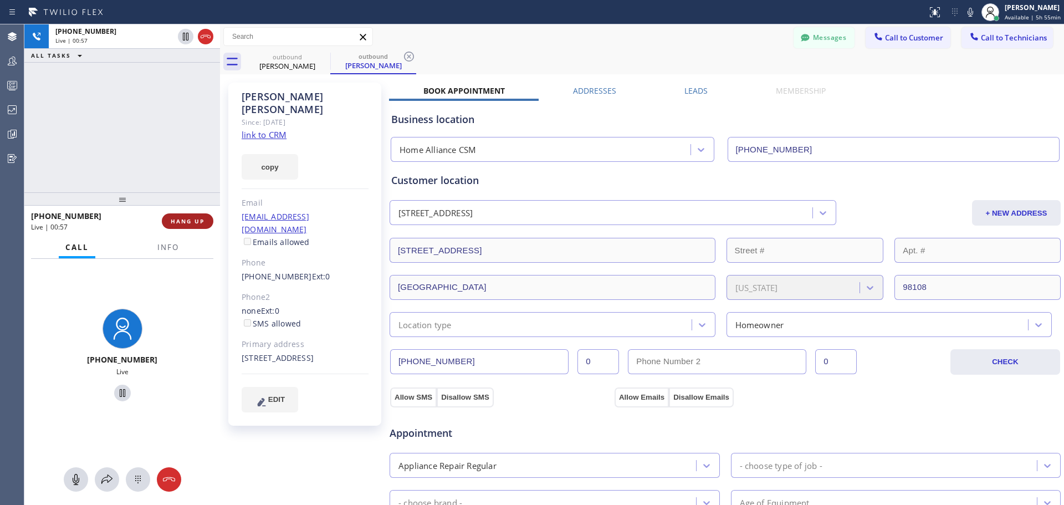
click at [189, 228] on button "HANG UP" at bounding box center [188, 221] width 52 height 16
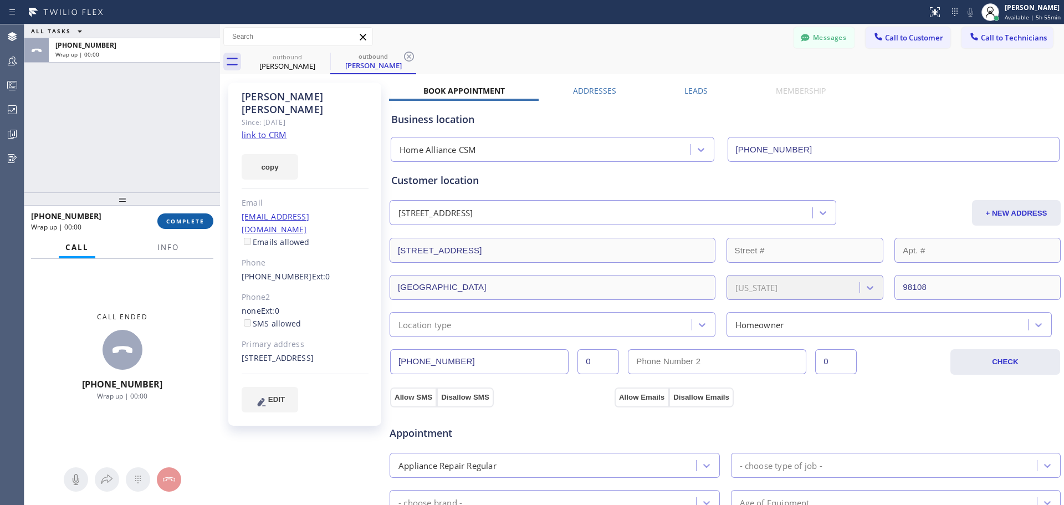
click at [179, 217] on button "COMPLETE" at bounding box center [185, 221] width 56 height 16
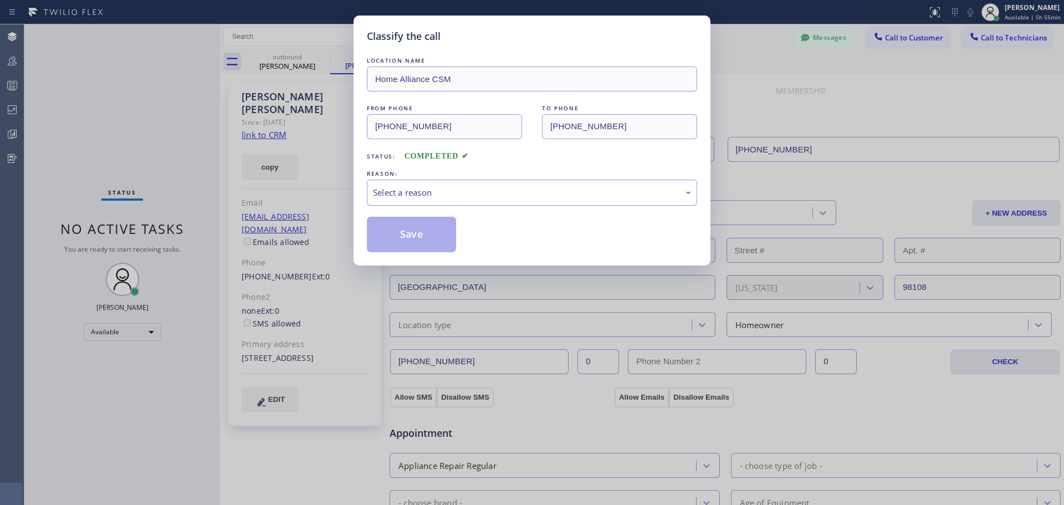
click at [445, 202] on div "Select a reason" at bounding box center [532, 192] width 330 height 26
click at [412, 241] on button "Save" at bounding box center [411, 234] width 89 height 35
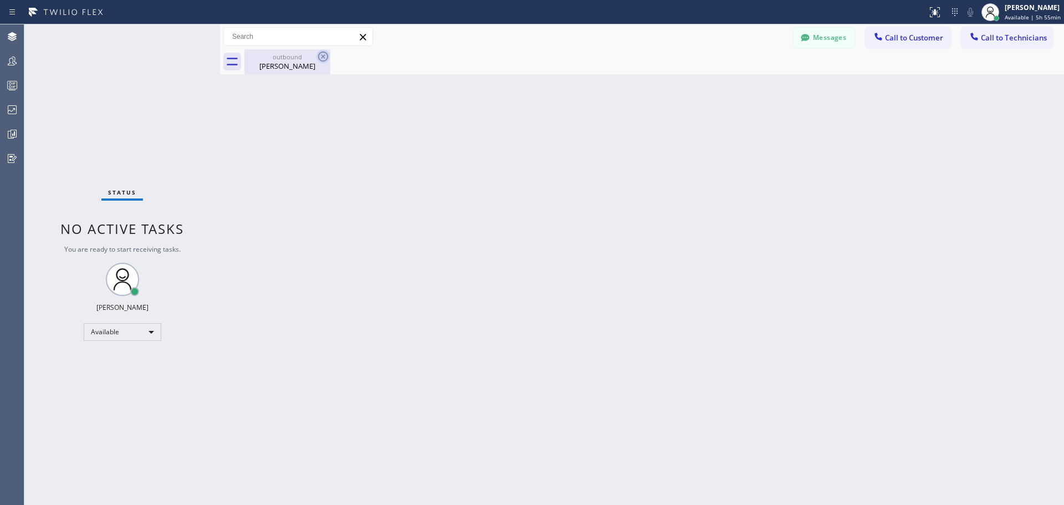
click at [324, 59] on icon at bounding box center [322, 56] width 13 height 13
click at [285, 62] on div "[PERSON_NAME]" at bounding box center [287, 66] width 84 height 10
click at [1022, 19] on span "Available | 5h 56min" at bounding box center [1032, 17] width 56 height 8
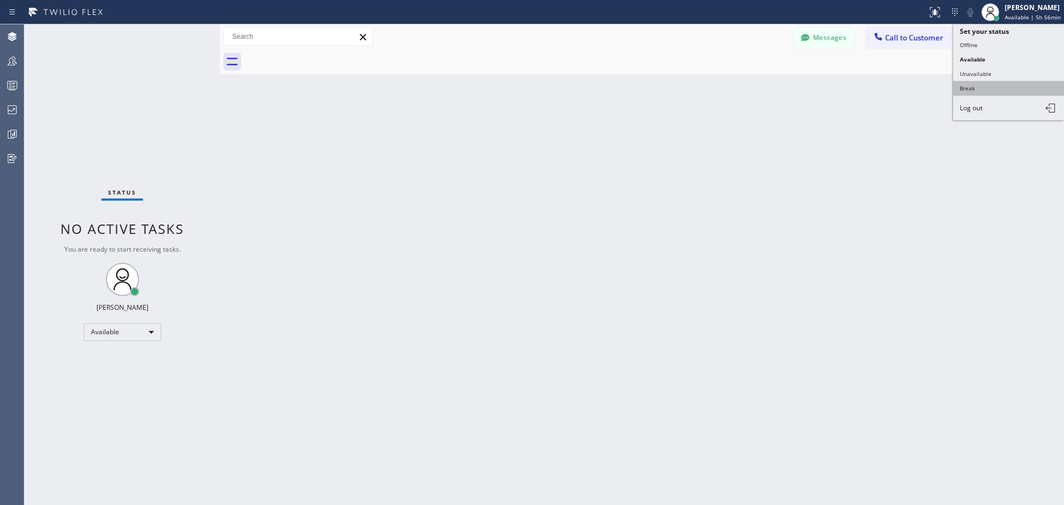
click at [998, 91] on button "Break" at bounding box center [1008, 88] width 111 height 14
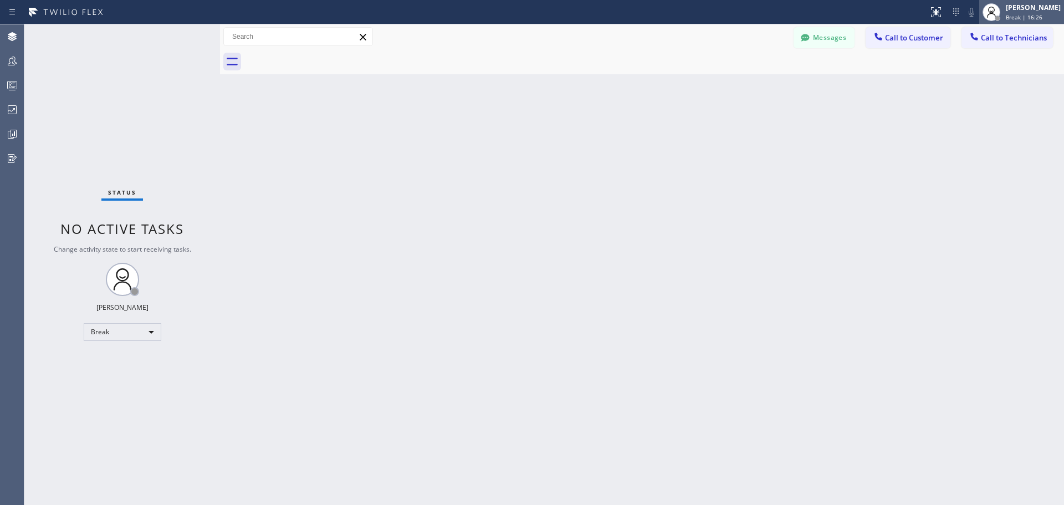
click at [1014, 14] on span "Break | 16:26" at bounding box center [1023, 17] width 37 height 8
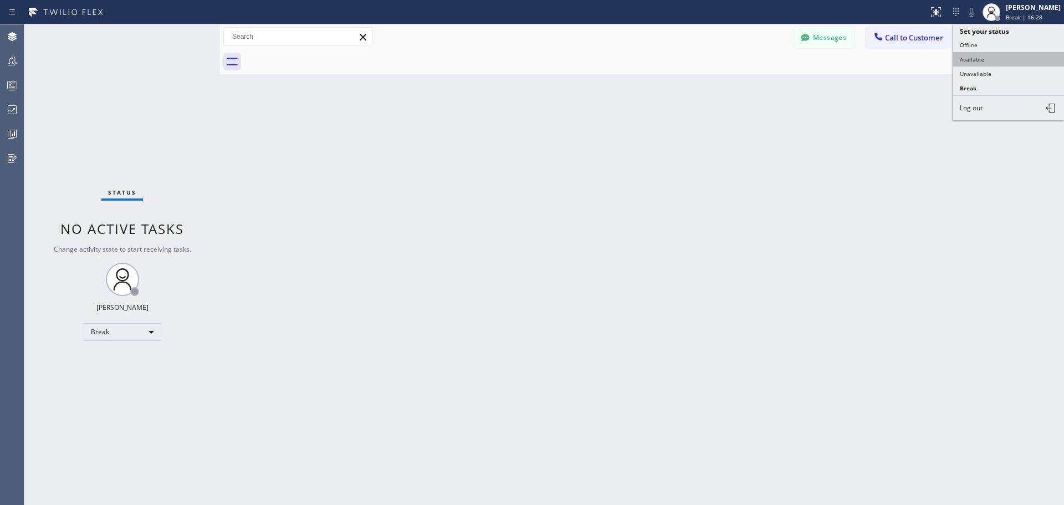
click at [998, 64] on button "Available" at bounding box center [1008, 59] width 111 height 14
drag, startPoint x: 912, startPoint y: 39, endPoint x: 886, endPoint y: 106, distance: 72.4
click at [912, 41] on span "Call to Customer" at bounding box center [914, 38] width 58 height 10
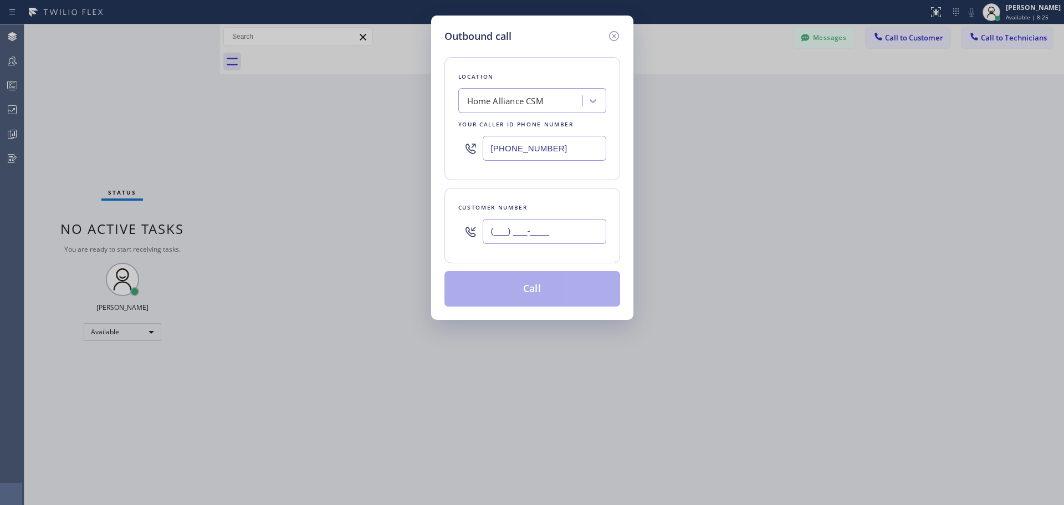
click at [515, 232] on input "(___) ___-____" at bounding box center [544, 231] width 124 height 25
paste input "661) 713-3162"
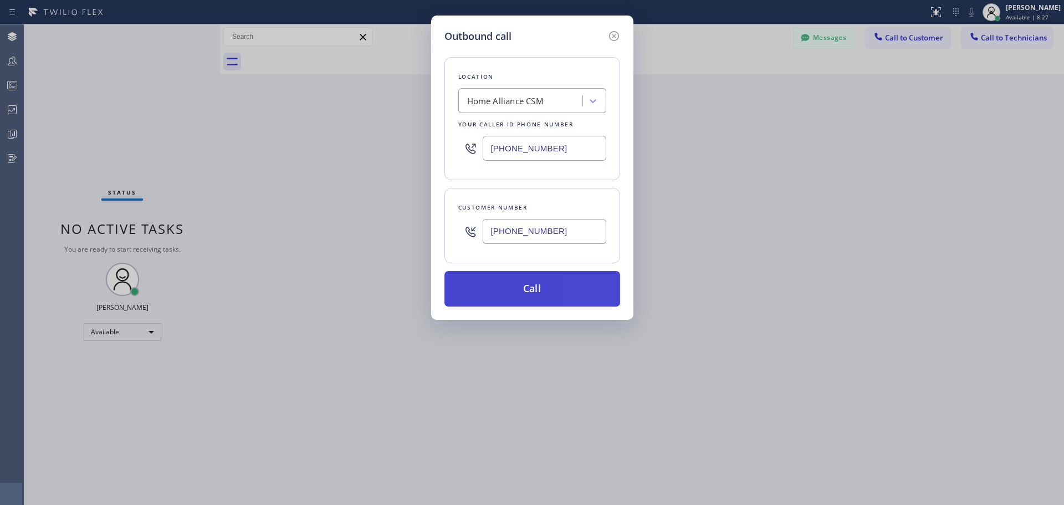
type input "[PHONE_NUMBER]"
click at [543, 292] on button "Call" at bounding box center [532, 288] width 176 height 35
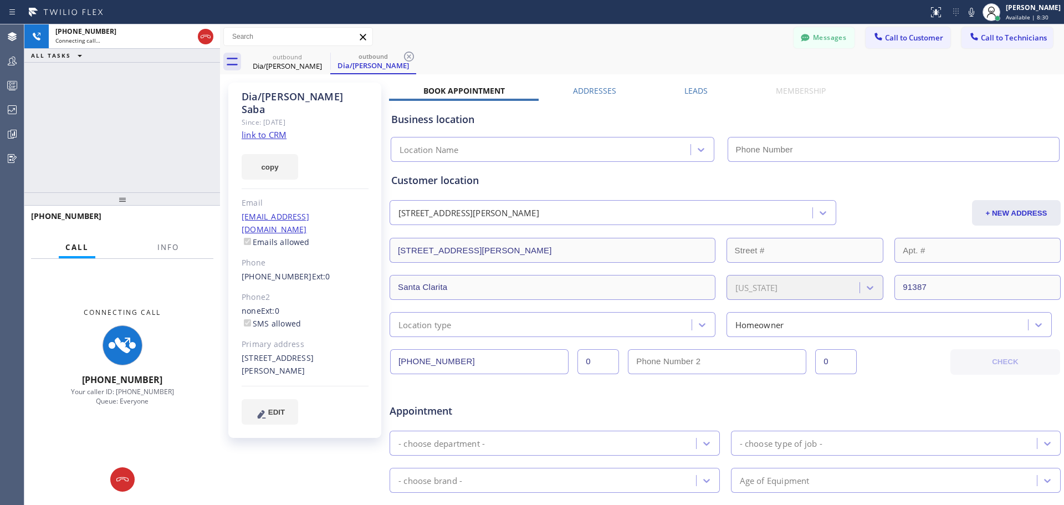
type input "[PHONE_NUMBER]"
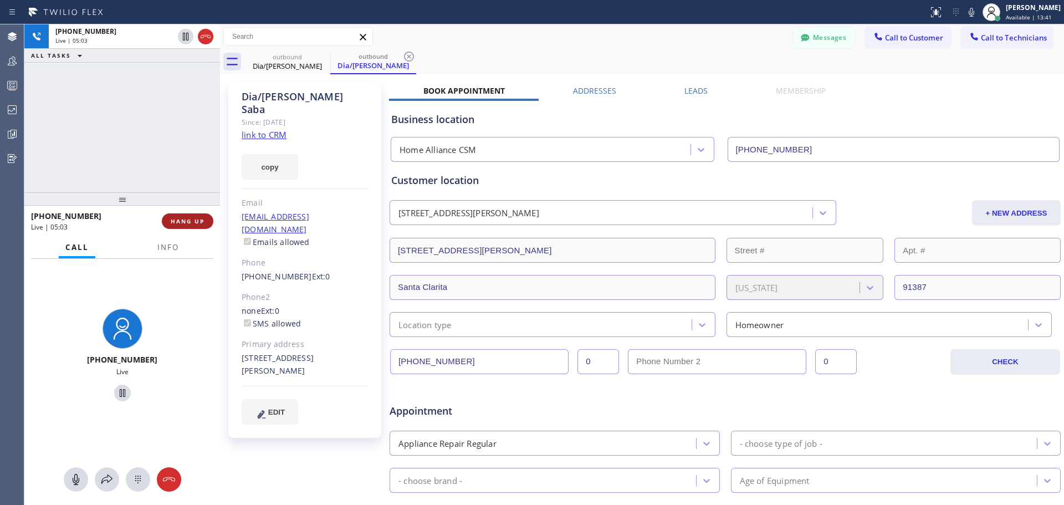
click at [199, 218] on span "HANG UP" at bounding box center [188, 221] width 34 height 8
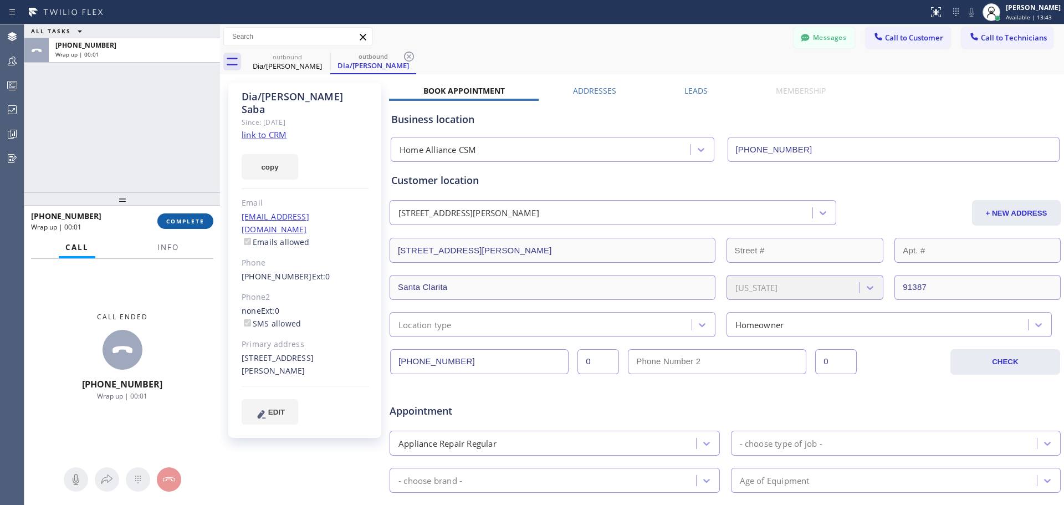
click at [192, 220] on span "COMPLETE" at bounding box center [185, 221] width 38 height 8
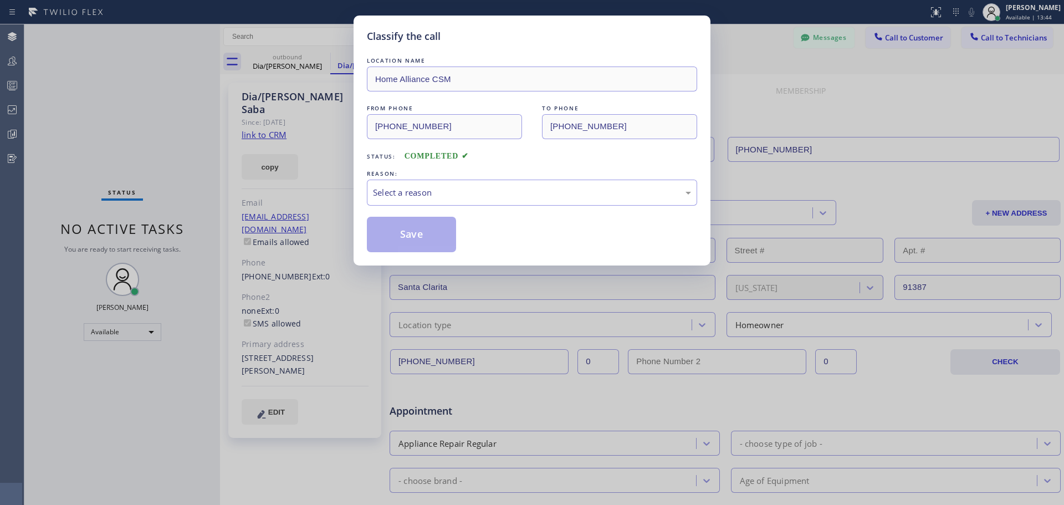
click at [538, 209] on div "LOCATION NAME Home Alliance CSM FROM PHONE [PHONE_NUMBER] TO PHONE [PHONE_NUMBE…" at bounding box center [532, 153] width 330 height 197
click at [526, 201] on div "Select a reason" at bounding box center [532, 192] width 330 height 26
click at [431, 240] on button "Save" at bounding box center [411, 234] width 89 height 35
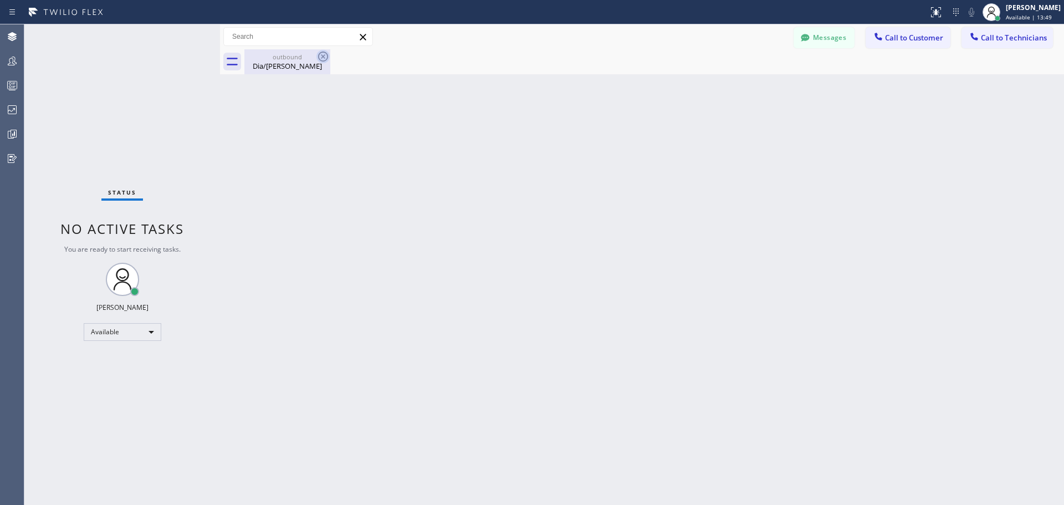
click at [320, 52] on icon at bounding box center [322, 56] width 13 height 13
click at [304, 54] on div "outbound" at bounding box center [287, 57] width 84 height 8
click at [902, 30] on button "Call to Customer" at bounding box center [907, 37] width 85 height 21
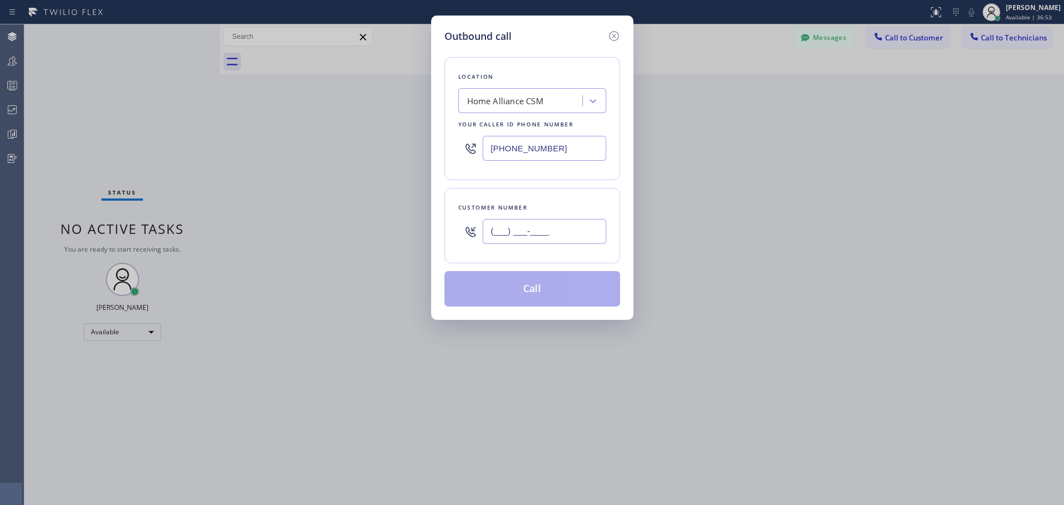
click at [517, 238] on input "(___) ___-____" at bounding box center [544, 231] width 124 height 25
paste input "617) 680-4854"
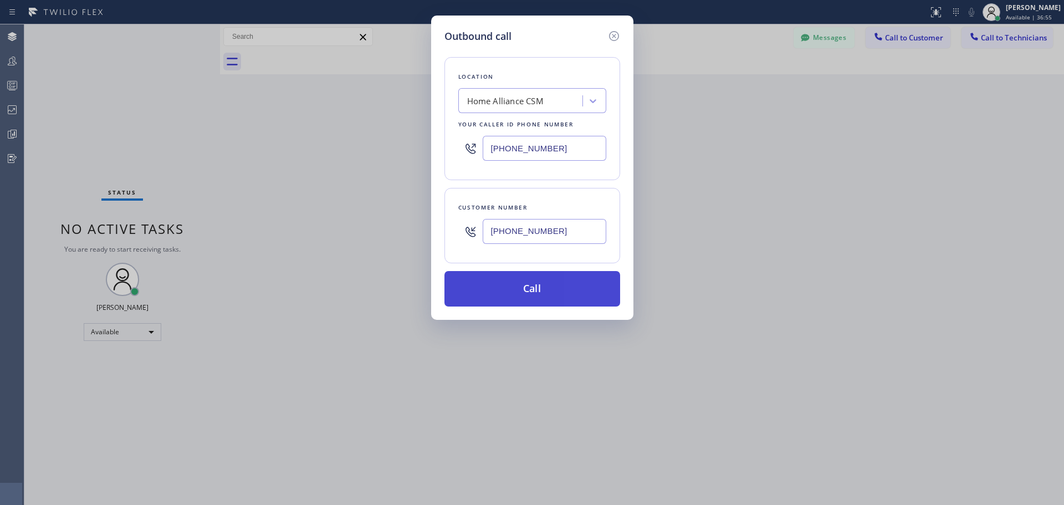
type input "[PHONE_NUMBER]"
click at [519, 281] on button "Call" at bounding box center [532, 288] width 176 height 35
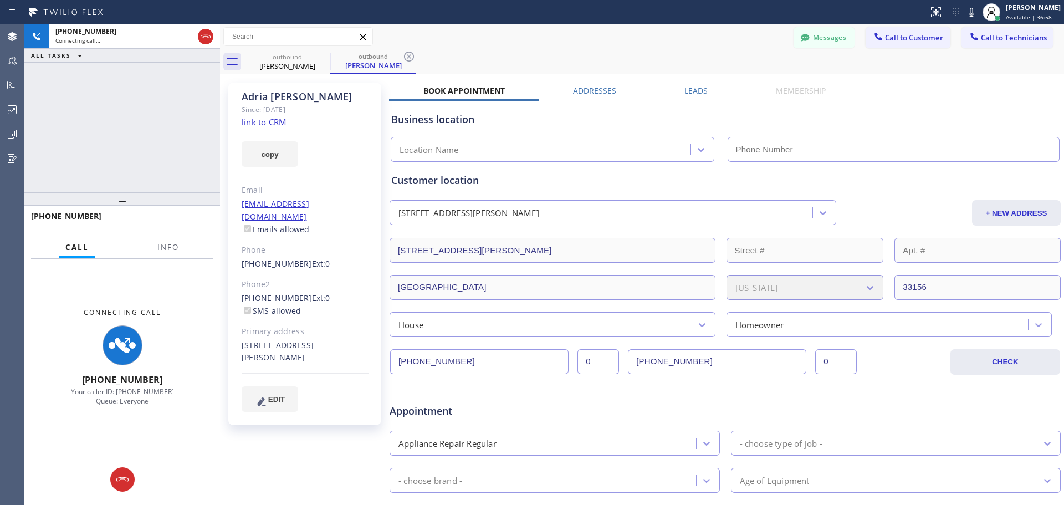
type input "[PHONE_NUMBER]"
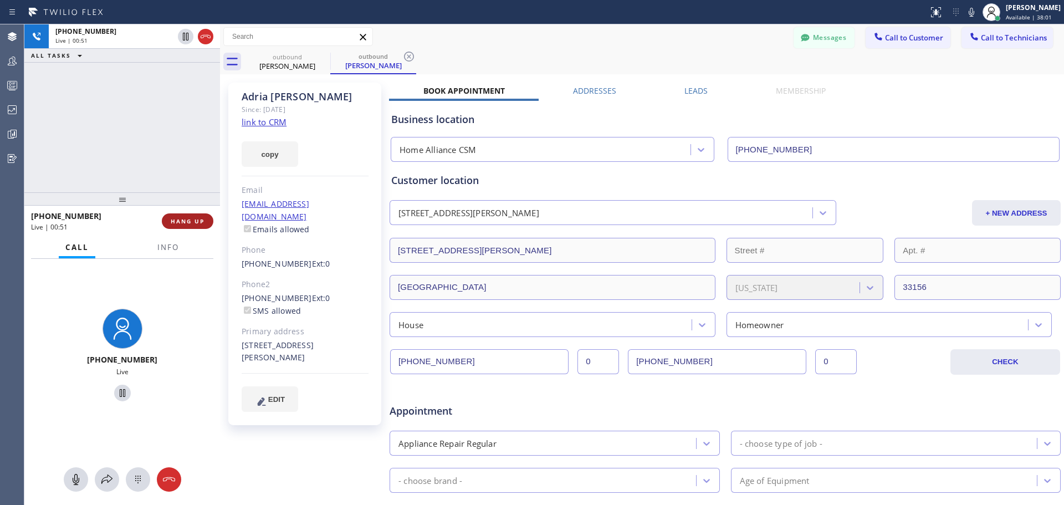
click at [189, 219] on span "HANG UP" at bounding box center [188, 221] width 34 height 8
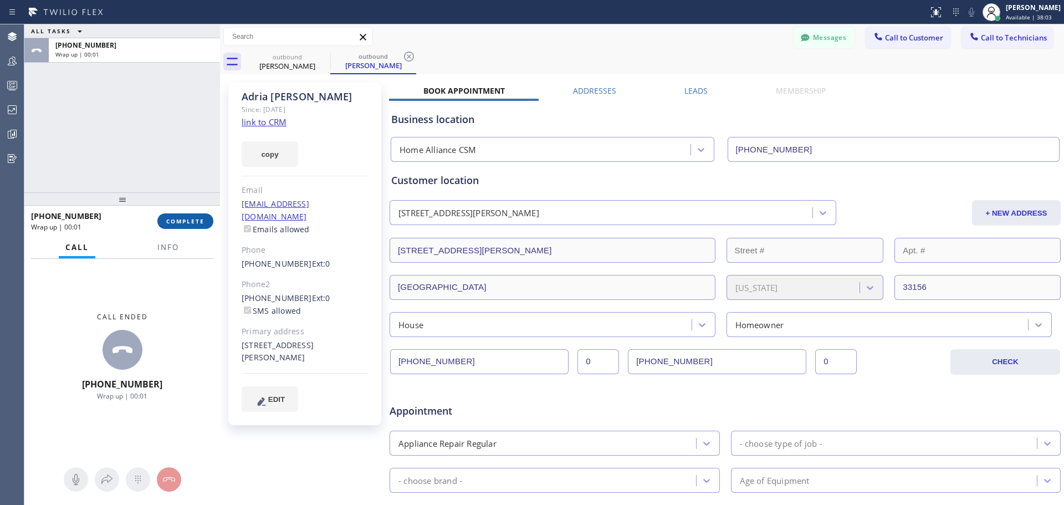
click at [182, 224] on span "COMPLETE" at bounding box center [185, 221] width 38 height 8
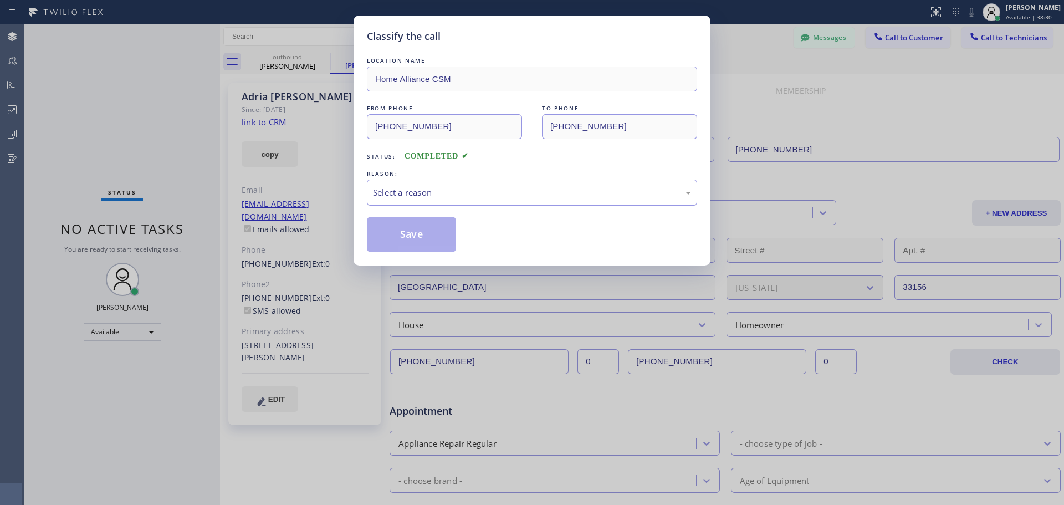
click at [552, 197] on div "Select a reason" at bounding box center [532, 192] width 318 height 13
click at [415, 230] on button "Save" at bounding box center [411, 234] width 89 height 35
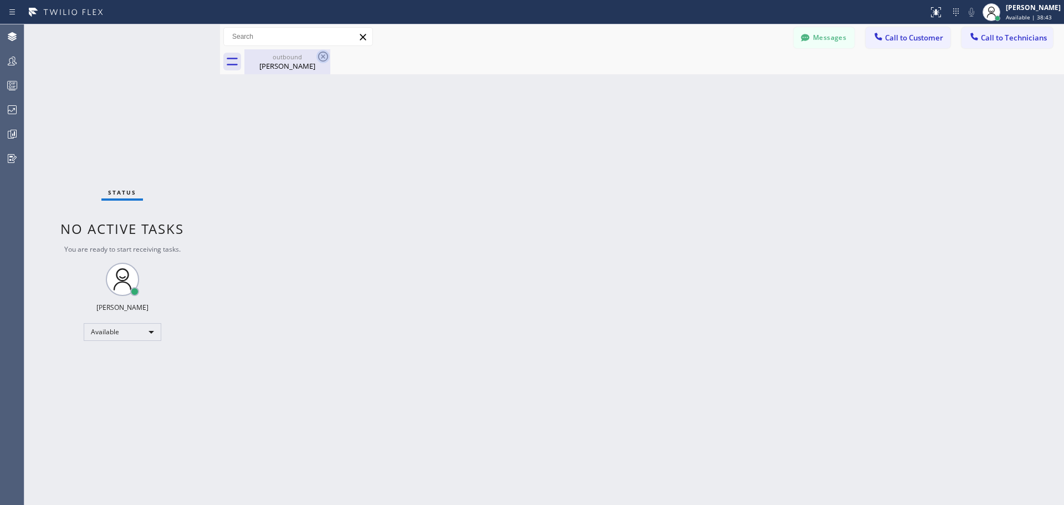
click at [322, 57] on icon at bounding box center [322, 56] width 13 height 13
click at [295, 66] on div "[PERSON_NAME]" at bounding box center [287, 66] width 84 height 10
click at [898, 32] on button "Call to Customer" at bounding box center [907, 37] width 85 height 21
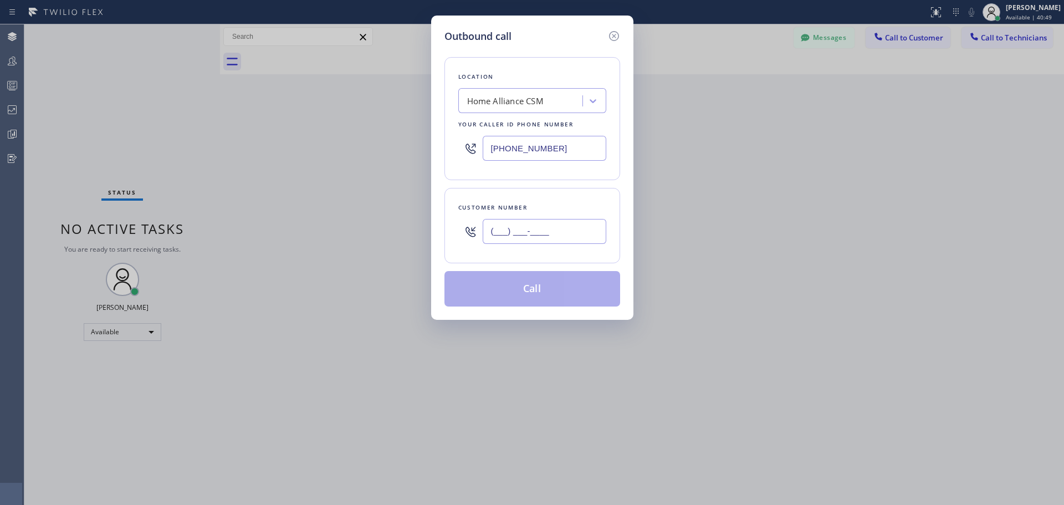
click at [499, 225] on input "(___) ___-____" at bounding box center [544, 231] width 124 height 25
paste input "773) 910-4128"
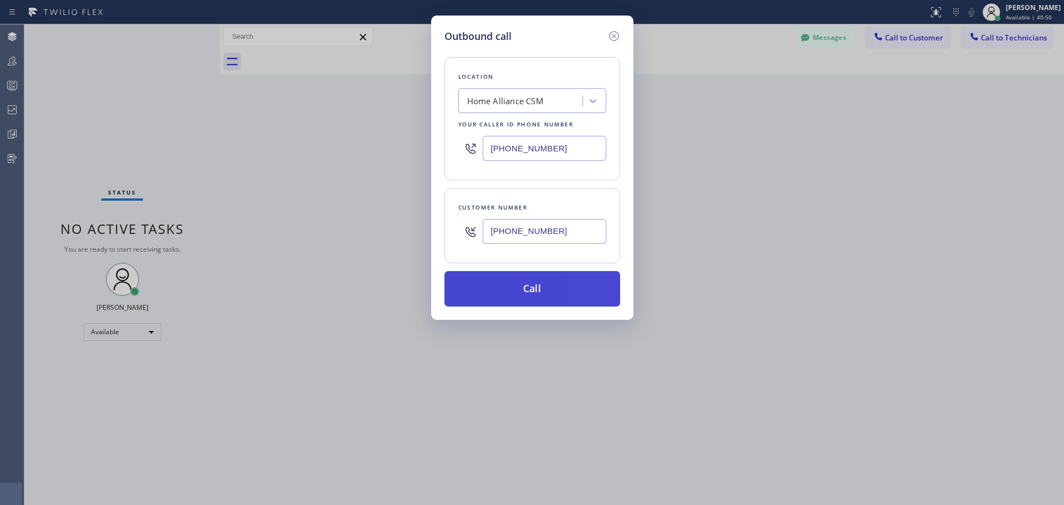
type input "[PHONE_NUMBER]"
click at [524, 285] on button "Call" at bounding box center [532, 288] width 176 height 35
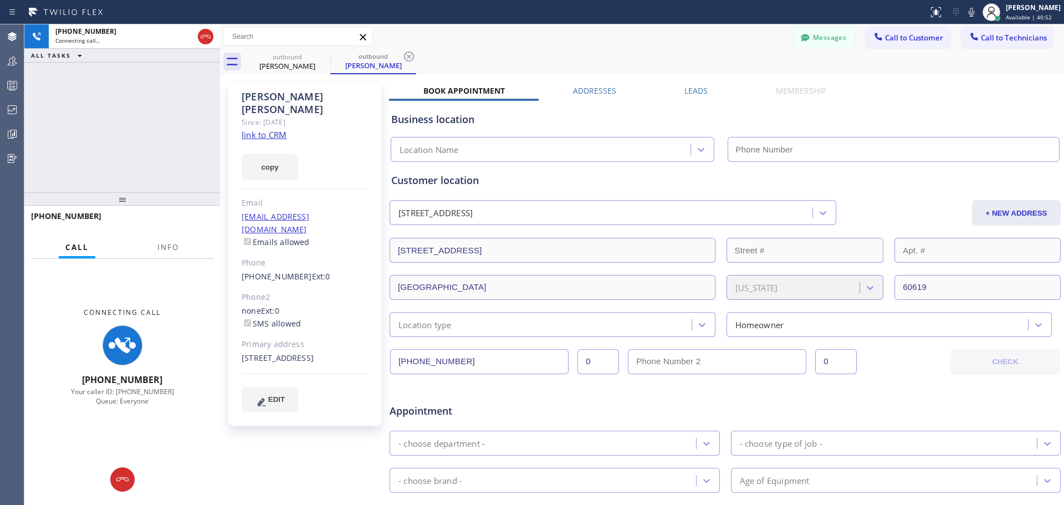
type input "[PHONE_NUMBER]"
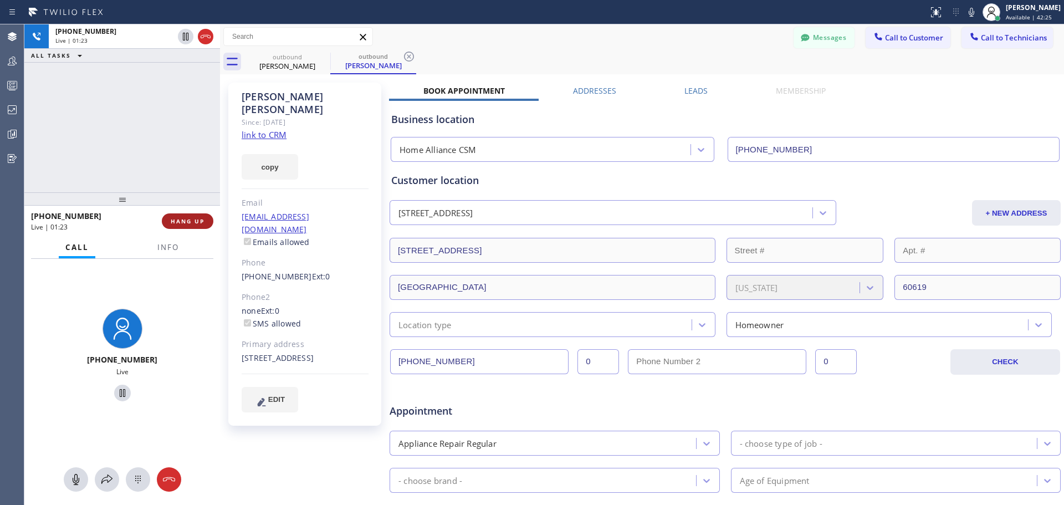
click at [183, 225] on span "HANG UP" at bounding box center [188, 221] width 34 height 8
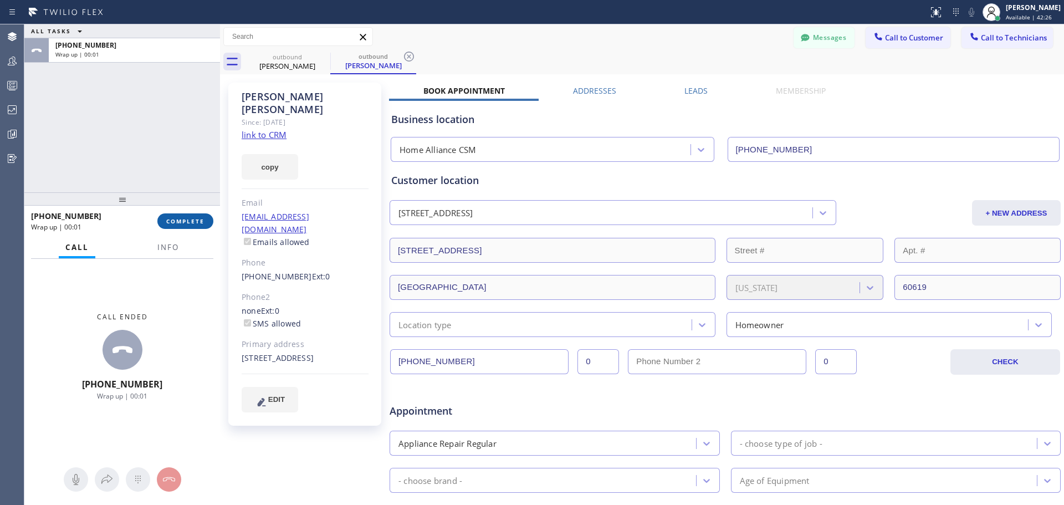
click at [192, 225] on button "COMPLETE" at bounding box center [185, 221] width 56 height 16
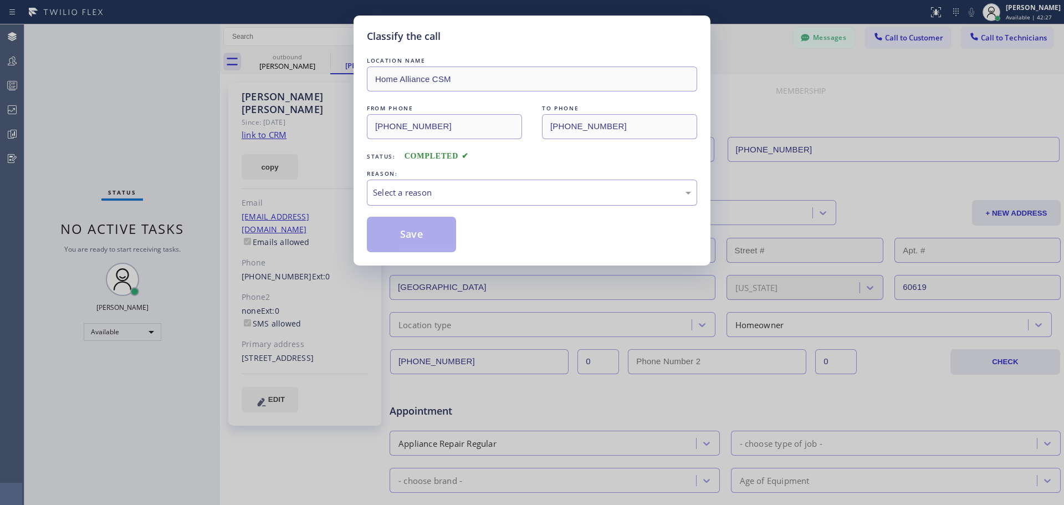
click at [459, 195] on div "Select a reason" at bounding box center [532, 192] width 318 height 13
click at [427, 246] on button "Save" at bounding box center [411, 234] width 89 height 35
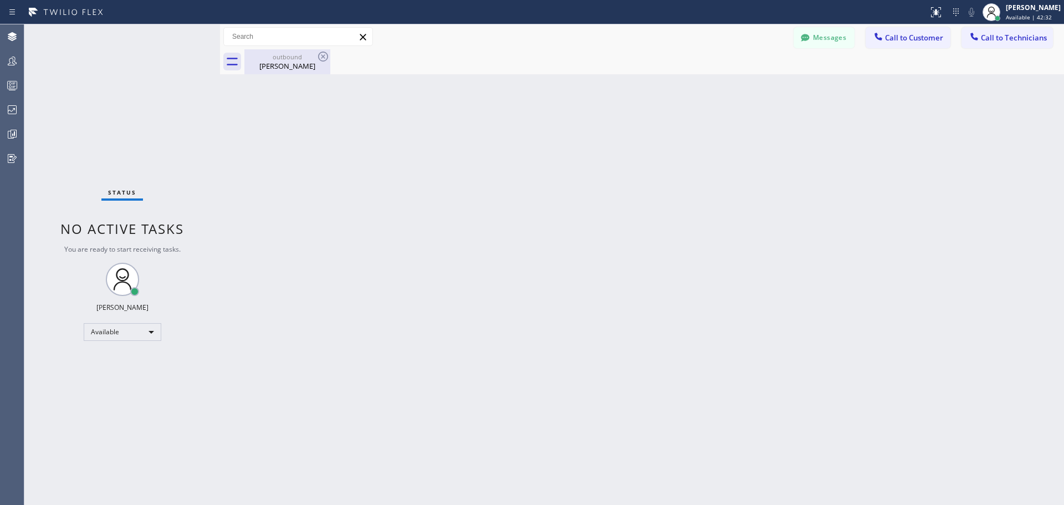
click at [299, 52] on div "outbound [PERSON_NAME]" at bounding box center [287, 61] width 84 height 25
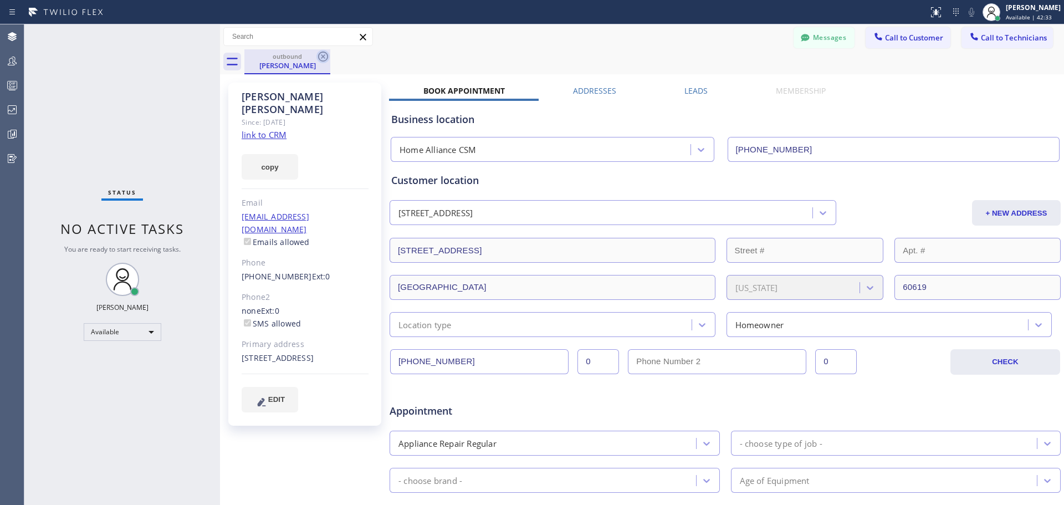
click at [319, 59] on icon at bounding box center [322, 56] width 13 height 13
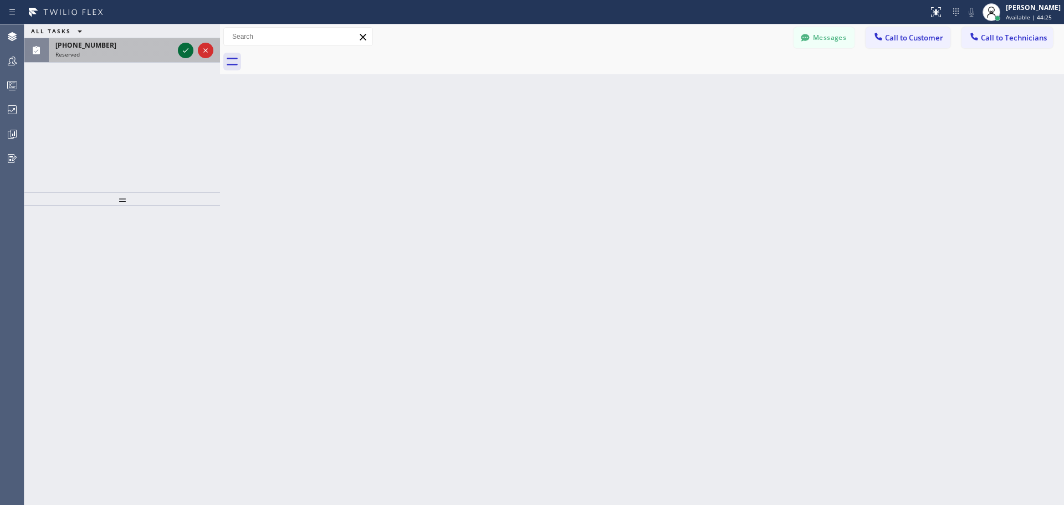
click at [183, 54] on icon at bounding box center [185, 50] width 13 height 13
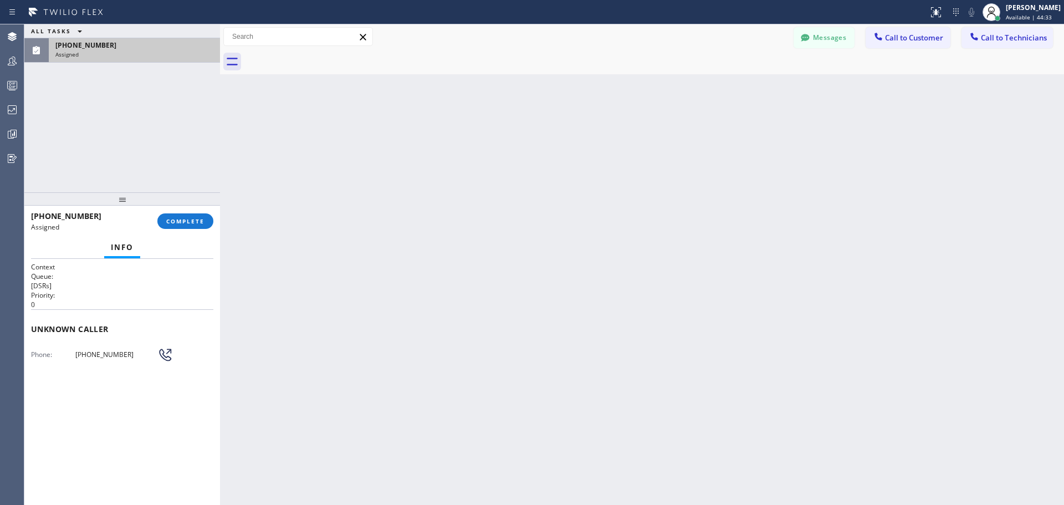
click at [162, 356] on icon at bounding box center [165, 355] width 11 height 11
drag, startPoint x: 138, startPoint y: 352, endPoint x: 70, endPoint y: 356, distance: 68.3
click at [70, 356] on div "Phone: [PHONE_NUMBER]" at bounding box center [122, 354] width 182 height 13
copy div "[PHONE_NUMBER]"
click at [163, 353] on icon at bounding box center [165, 355] width 14 height 14
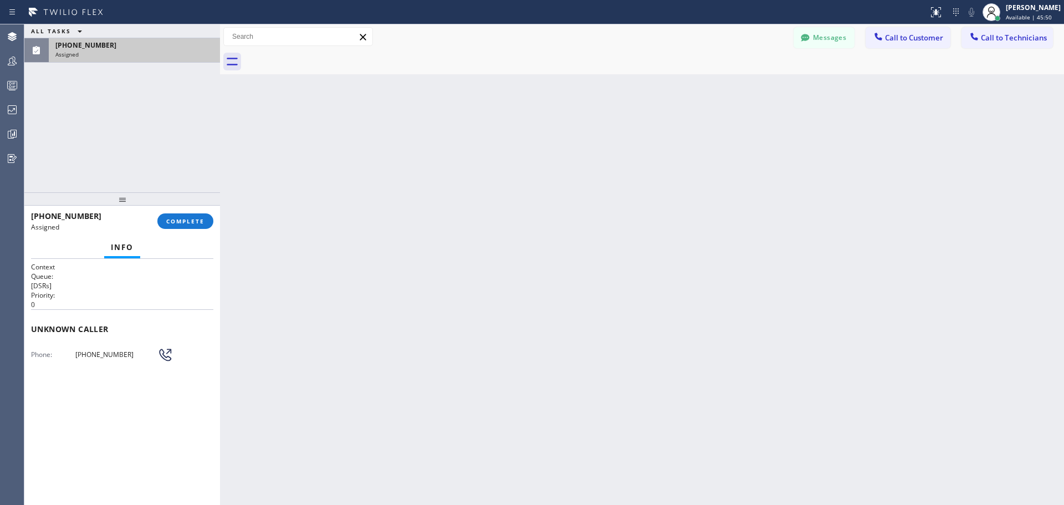
click at [166, 355] on icon at bounding box center [165, 354] width 14 height 14
click at [166, 355] on icon at bounding box center [165, 355] width 16 height 16
click at [166, 355] on icon at bounding box center [165, 354] width 14 height 14
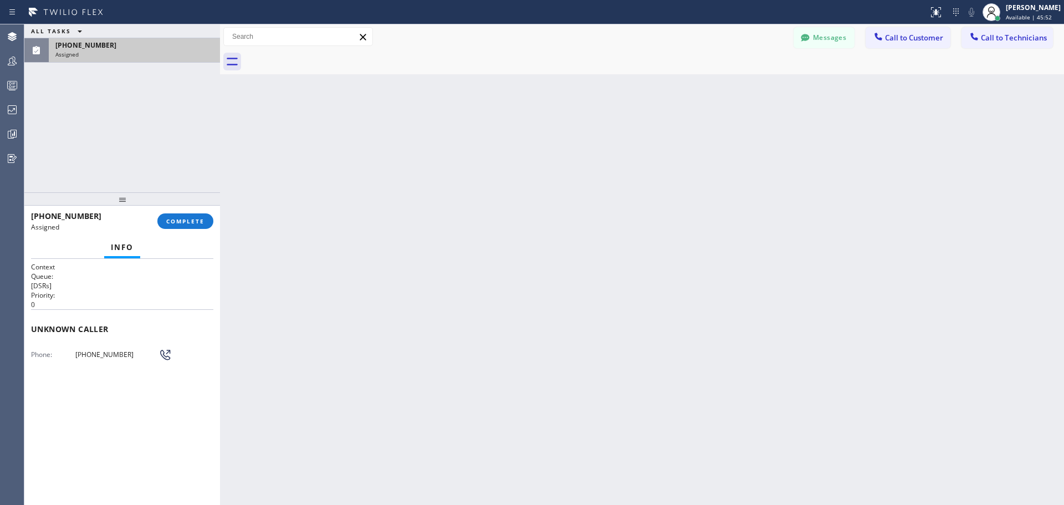
click at [475, 208] on div "Back to Dashboard Change Sender ID Customers Technicians RB [PERSON_NAME] [DATE…" at bounding box center [642, 264] width 844 height 480
click at [116, 55] on div "Assigned" at bounding box center [134, 54] width 158 height 8
click at [116, 54] on div "Assigned" at bounding box center [134, 54] width 158 height 8
click at [116, 53] on div "Assigned" at bounding box center [134, 54] width 158 height 8
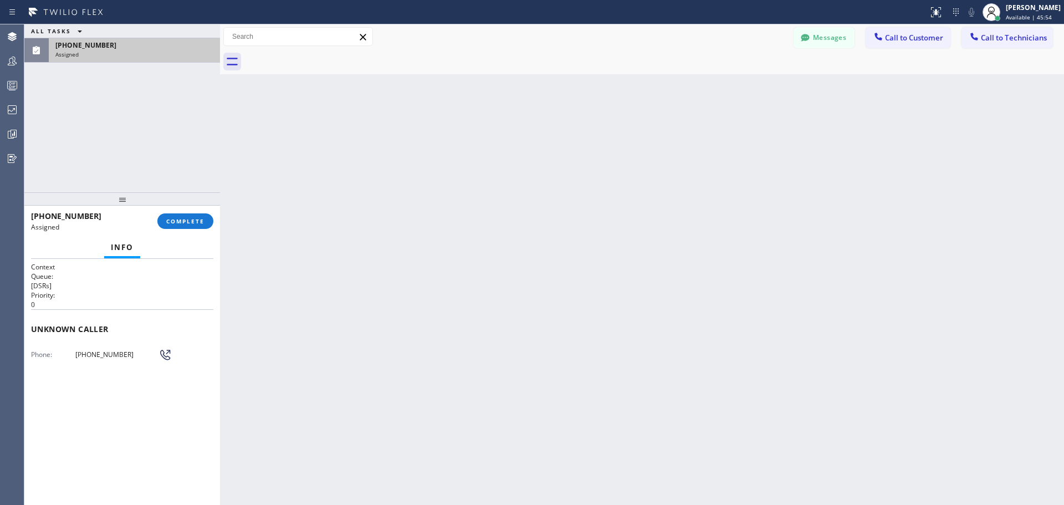
click at [117, 53] on div "Assigned" at bounding box center [134, 54] width 158 height 8
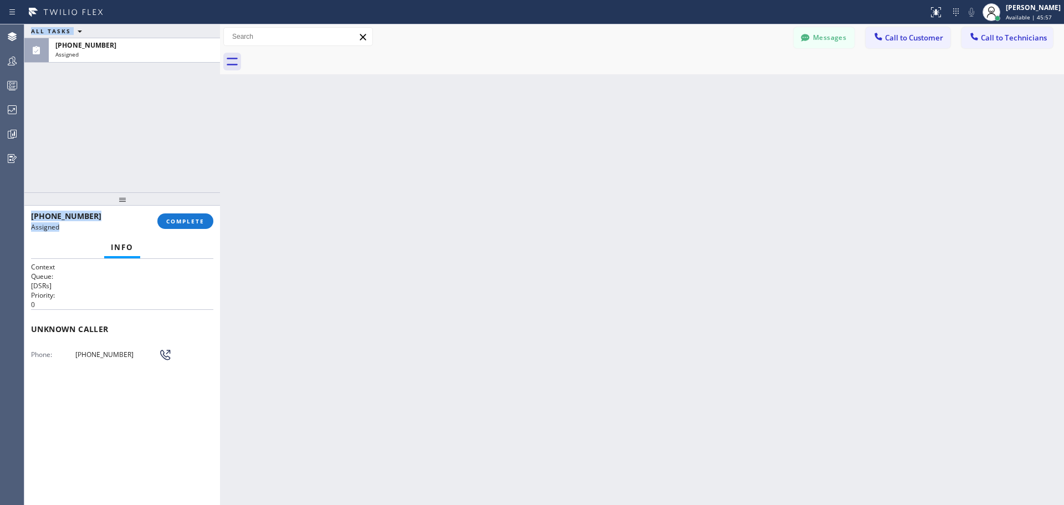
drag, startPoint x: 90, startPoint y: 223, endPoint x: 114, endPoint y: 239, distance: 29.2
click at [19, 210] on div "Agent Desktop Teams Queues Stats Dashboards Analyze Questionnaires Classify the…" at bounding box center [532, 264] width 1064 height 480
click at [393, 198] on div "Back to Dashboard Change Sender ID Customers Technicians RB [PERSON_NAME] [DATE…" at bounding box center [642, 264] width 844 height 480
click at [287, 34] on input "text" at bounding box center [298, 37] width 148 height 18
click at [242, 36] on input "4152793507" at bounding box center [298, 37] width 148 height 18
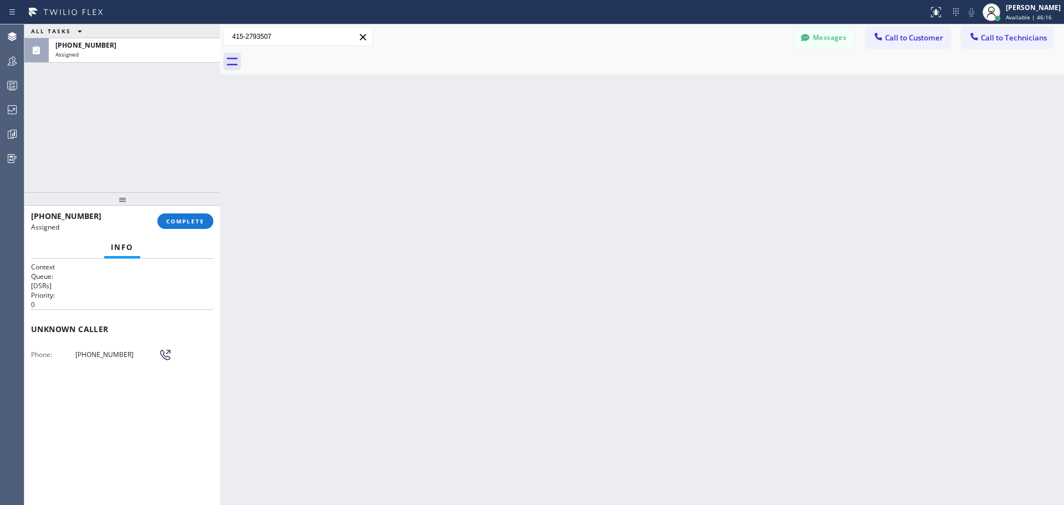
click at [258, 34] on input "415-2793507" at bounding box center [298, 37] width 148 height 18
type input "[PHONE_NUMBER]"
drag, startPoint x: 140, startPoint y: 353, endPoint x: 63, endPoint y: 355, distance: 77.6
click at [63, 355] on div "Phone: [PHONE_NUMBER]" at bounding box center [122, 354] width 182 height 13
copy div "[PHONE_NUMBER]"
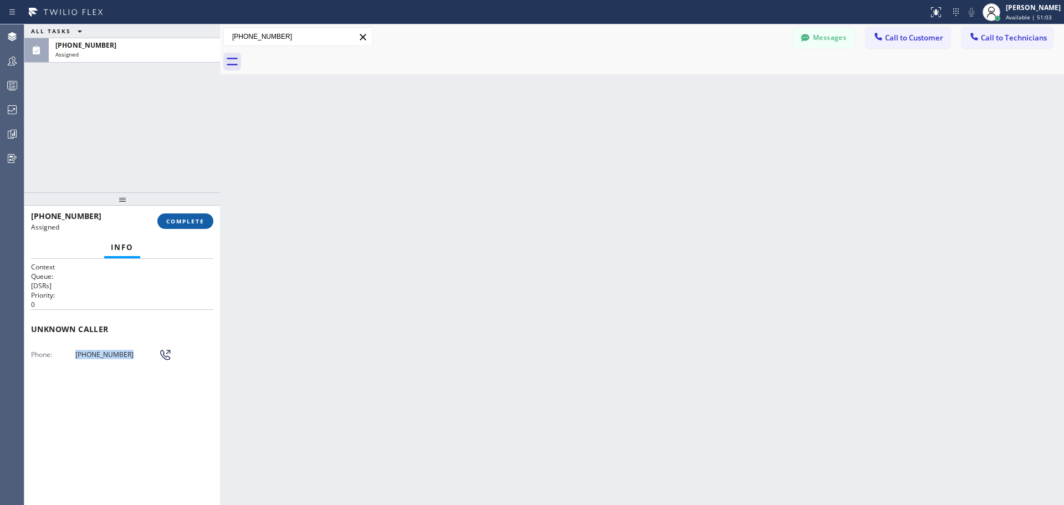
click at [200, 222] on span "COMPLETE" at bounding box center [185, 221] width 38 height 8
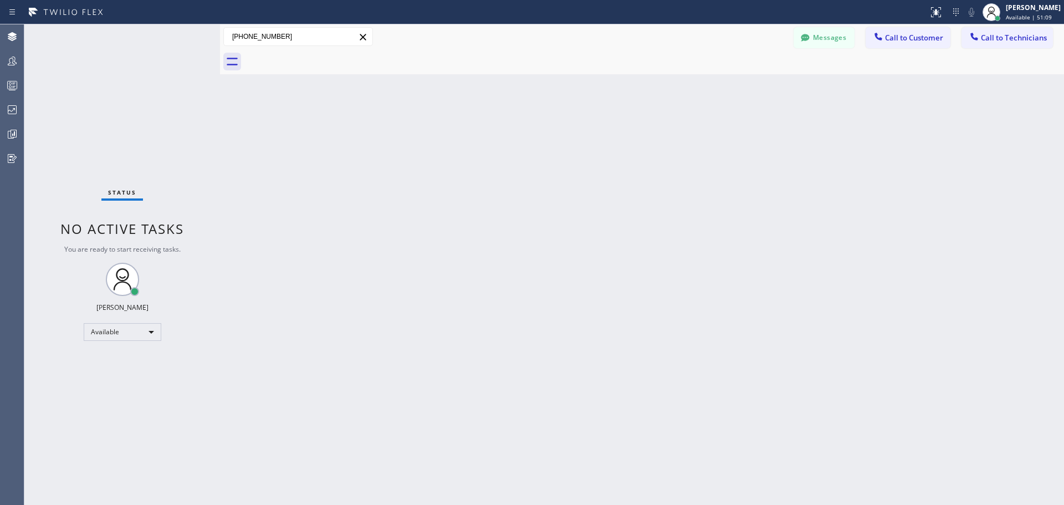
click at [366, 37] on icon at bounding box center [362, 36] width 13 height 13
click at [881, 37] on icon at bounding box center [877, 36] width 11 height 11
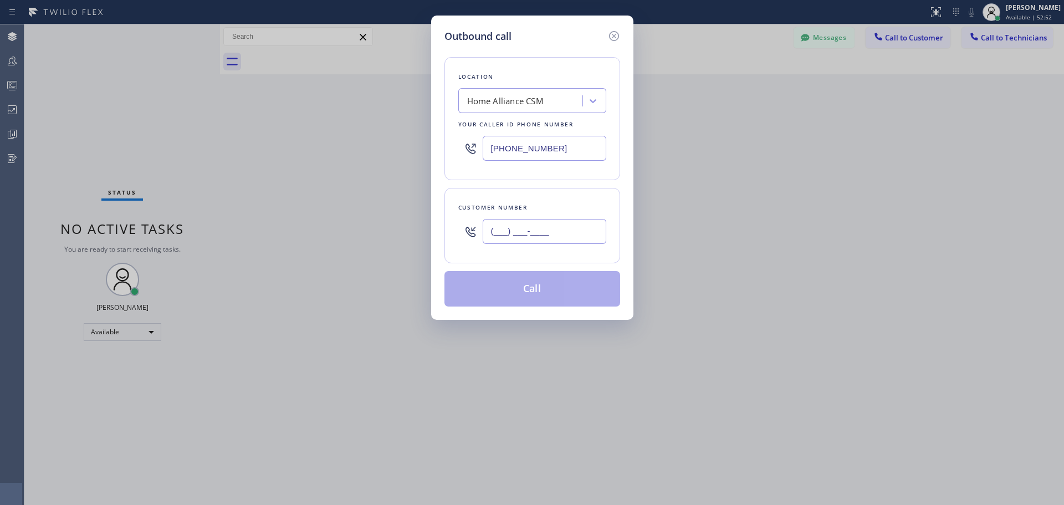
click at [534, 235] on input "(___) ___-____" at bounding box center [544, 231] width 124 height 25
paste input "949) 531-8949"
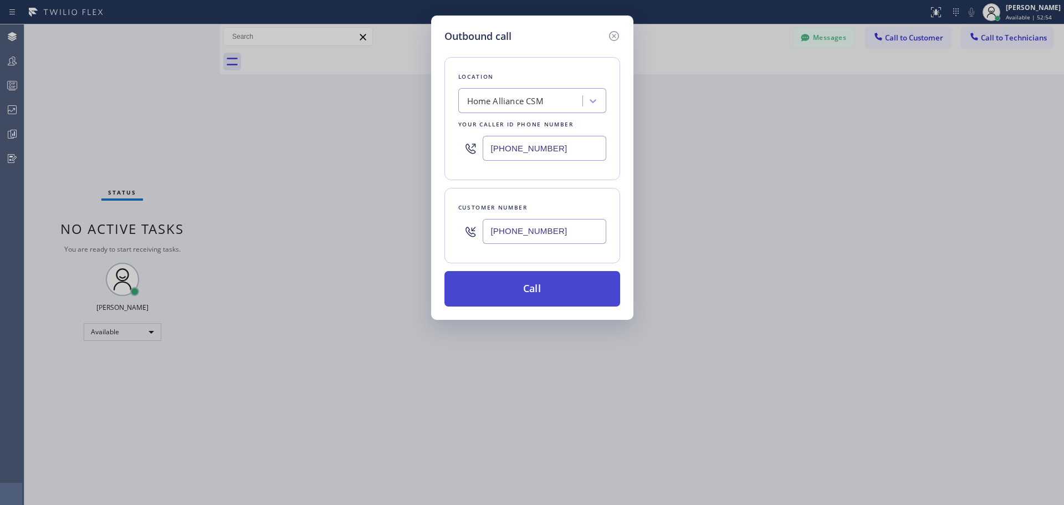
type input "[PHONE_NUMBER]"
click at [530, 290] on button "Call" at bounding box center [532, 288] width 176 height 35
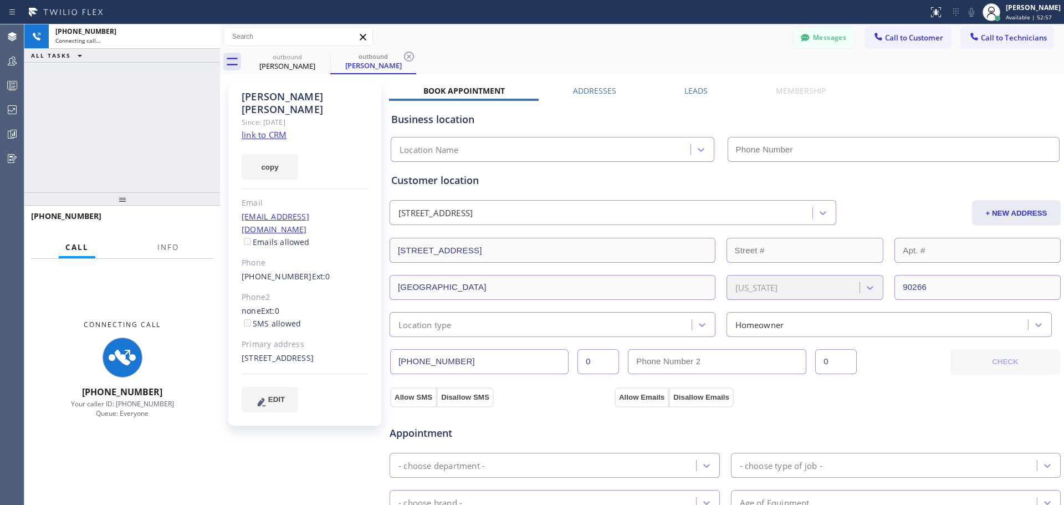
type input "[PHONE_NUMBER]"
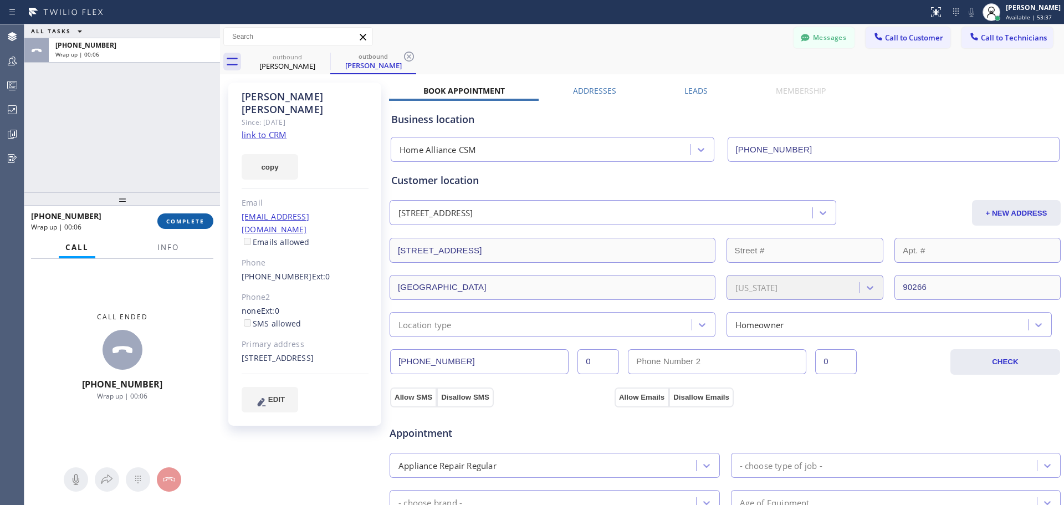
click at [184, 218] on span "COMPLETE" at bounding box center [185, 221] width 38 height 8
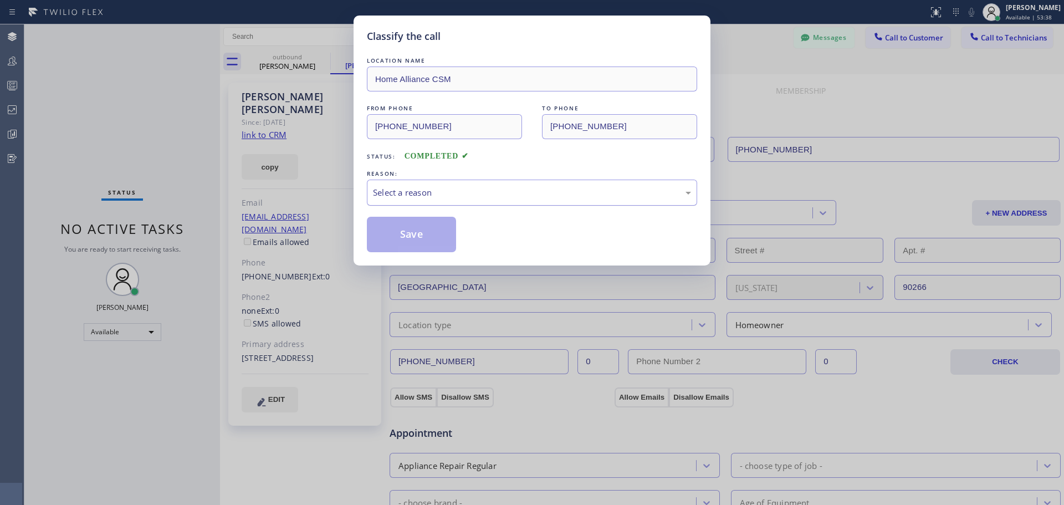
click at [546, 194] on div "Select a reason" at bounding box center [532, 192] width 318 height 13
click at [443, 241] on button "Save" at bounding box center [411, 234] width 89 height 35
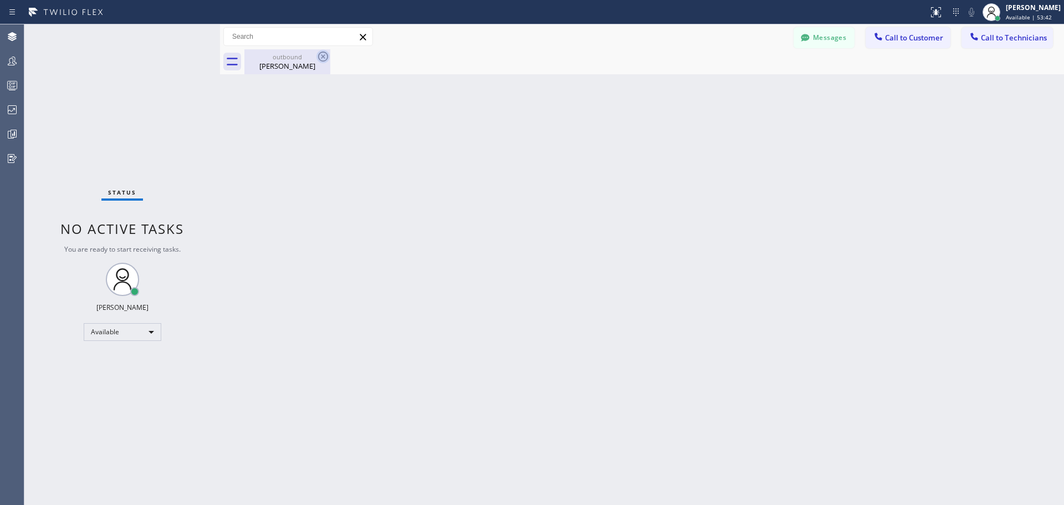
click at [319, 58] on icon at bounding box center [323, 57] width 10 height 10
click at [907, 41] on span "Call to Customer" at bounding box center [914, 38] width 58 height 10
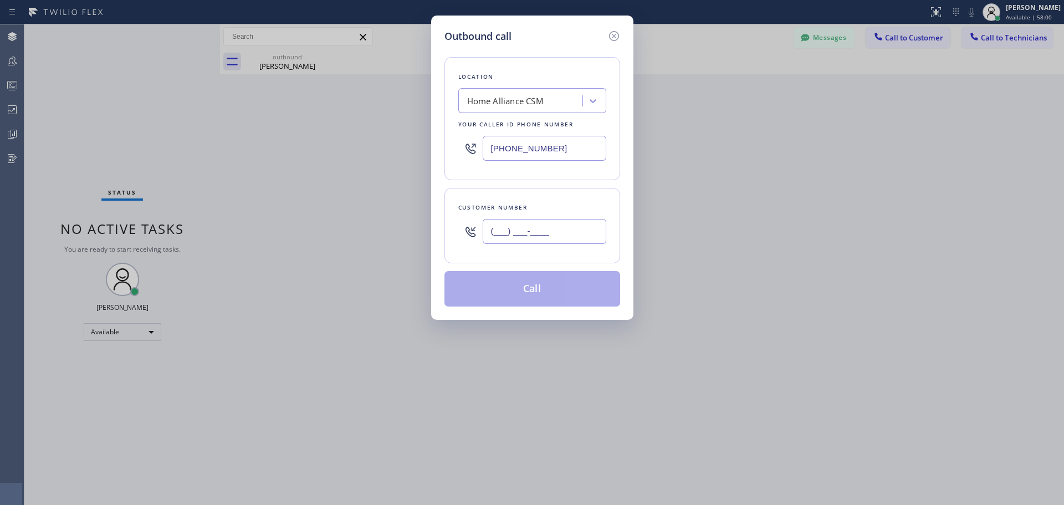
click at [496, 227] on input "(___) ___-____" at bounding box center [544, 231] width 124 height 25
paste input "813) 310-2047"
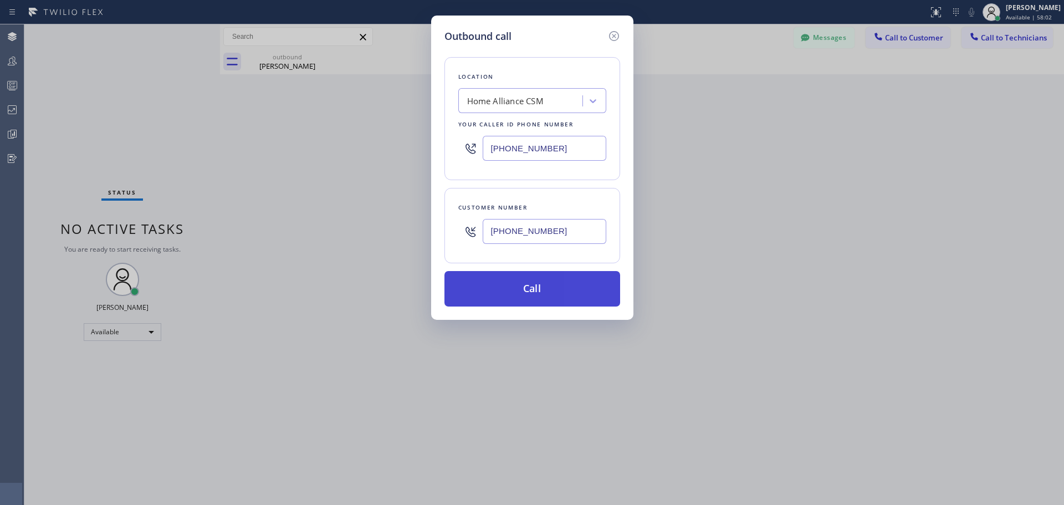
type input "[PHONE_NUMBER]"
click at [510, 291] on button "Call" at bounding box center [532, 288] width 176 height 35
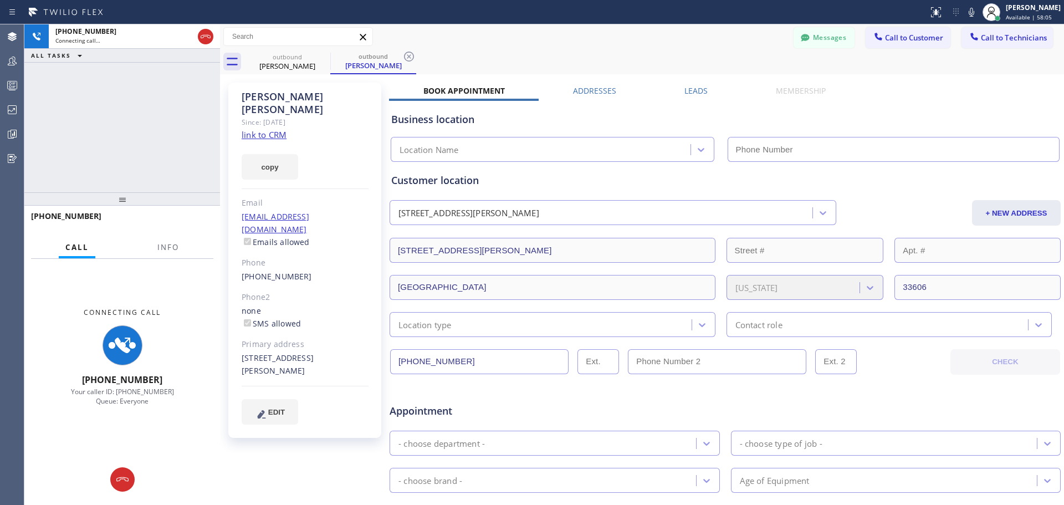
type input "[PHONE_NUMBER]"
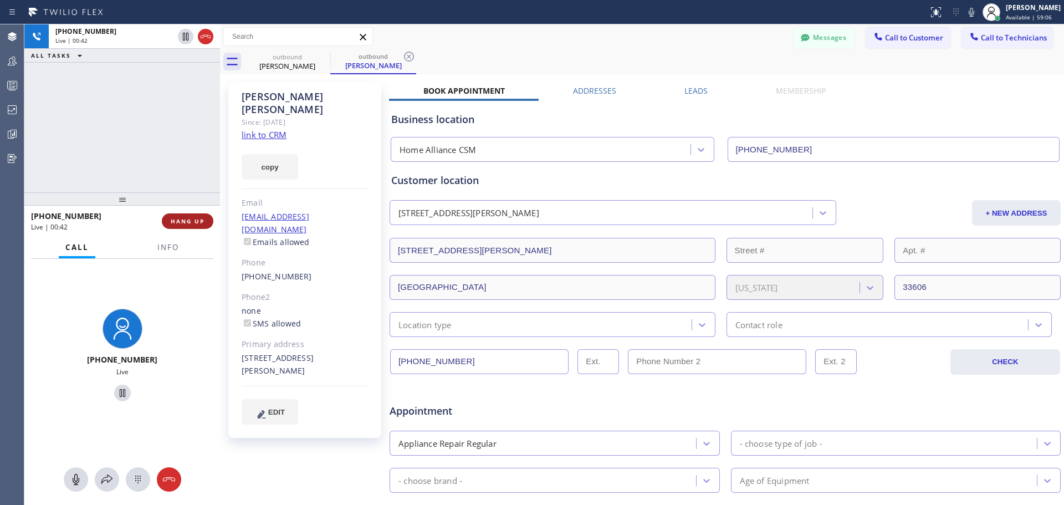
click at [182, 222] on span "HANG UP" at bounding box center [188, 221] width 34 height 8
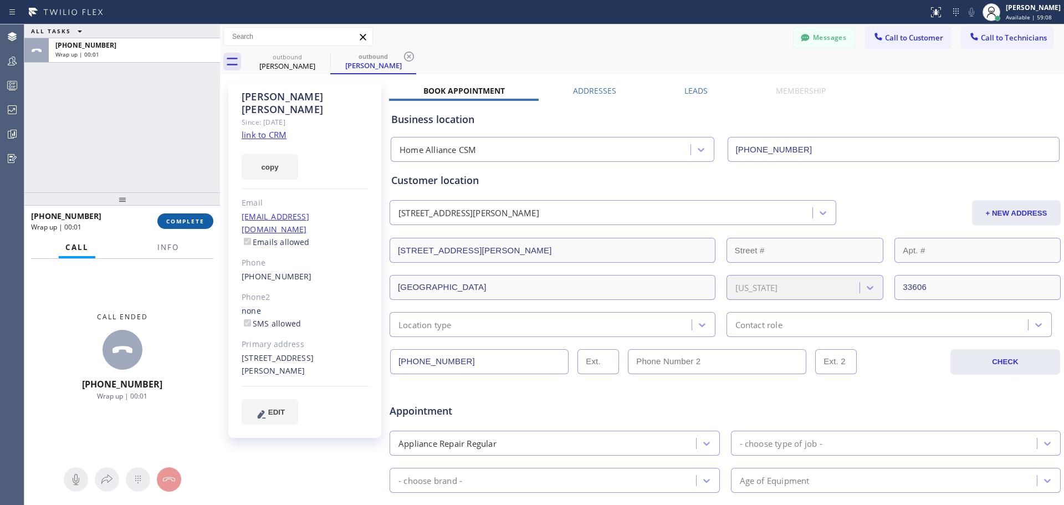
click at [185, 218] on span "COMPLETE" at bounding box center [185, 221] width 38 height 8
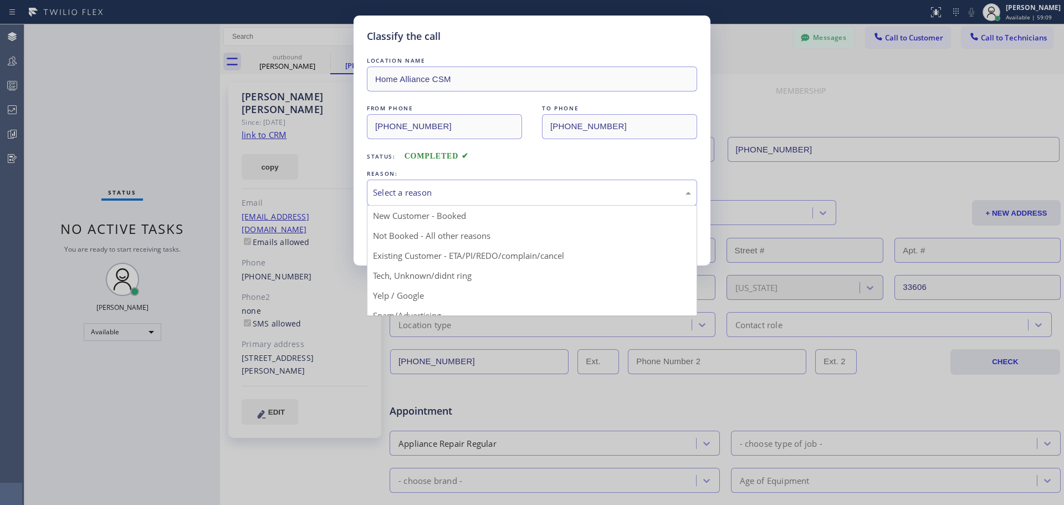
click at [532, 193] on div "Select a reason" at bounding box center [532, 192] width 318 height 13
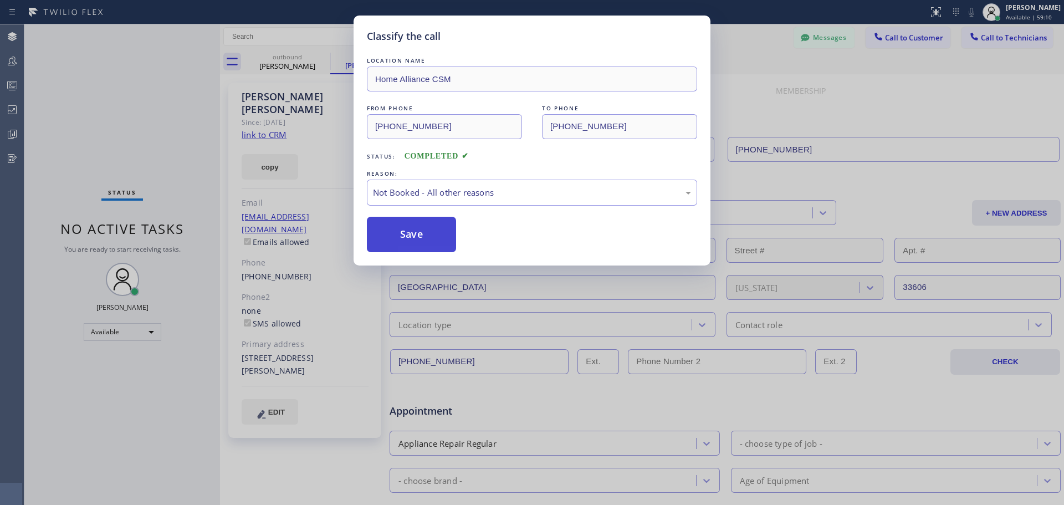
click at [425, 233] on button "Save" at bounding box center [411, 234] width 89 height 35
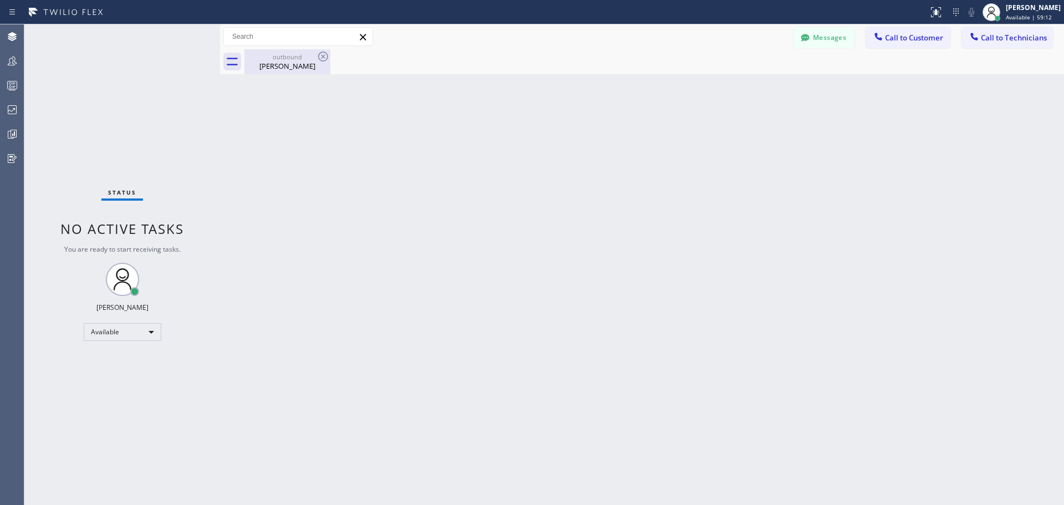
click at [303, 64] on div "[PERSON_NAME]" at bounding box center [287, 66] width 84 height 10
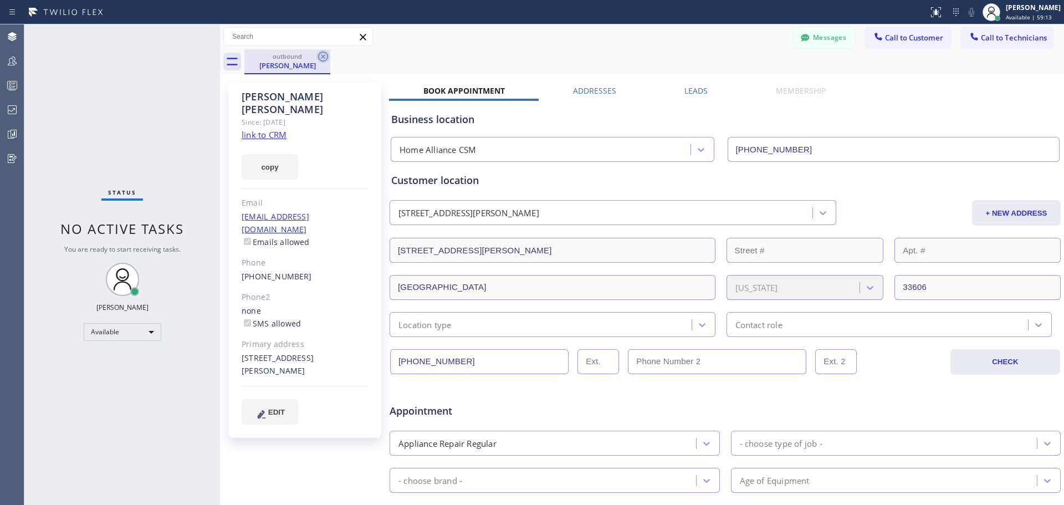
click at [324, 52] on icon at bounding box center [322, 56] width 13 height 13
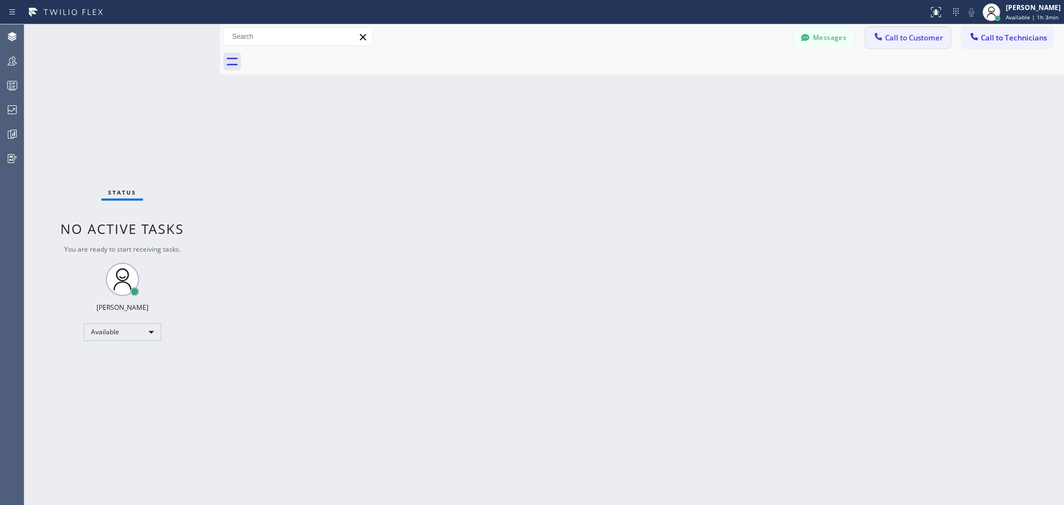
click at [906, 42] on span "Call to Customer" at bounding box center [914, 38] width 58 height 10
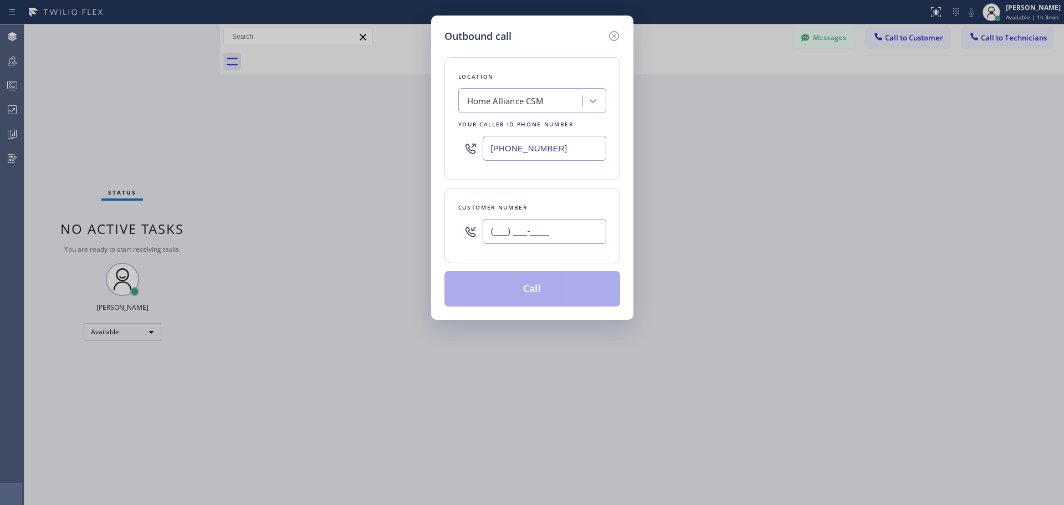
click at [497, 240] on input "(___) ___-____" at bounding box center [544, 231] width 124 height 25
paste input "732) 325-7750"
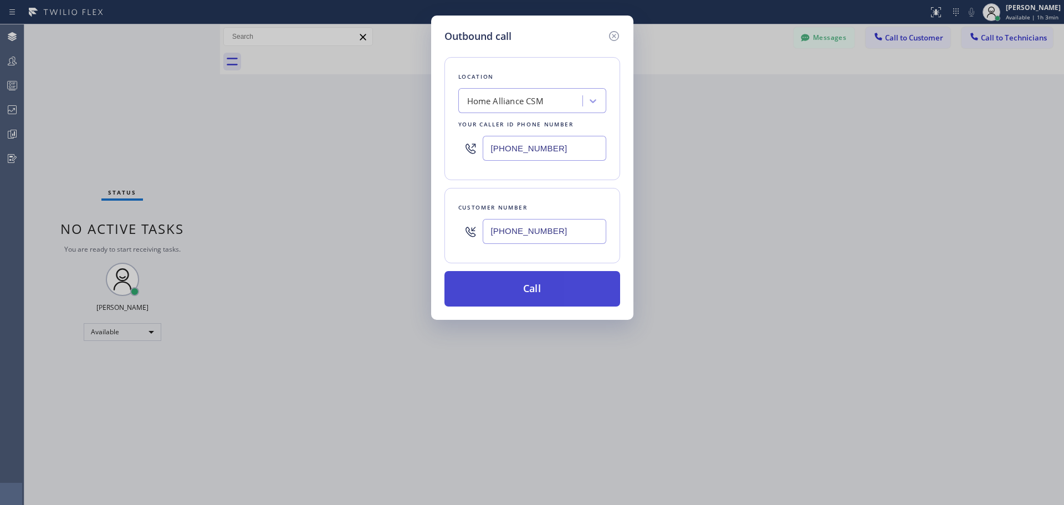
type input "[PHONE_NUMBER]"
click at [573, 279] on button "Call" at bounding box center [532, 288] width 176 height 35
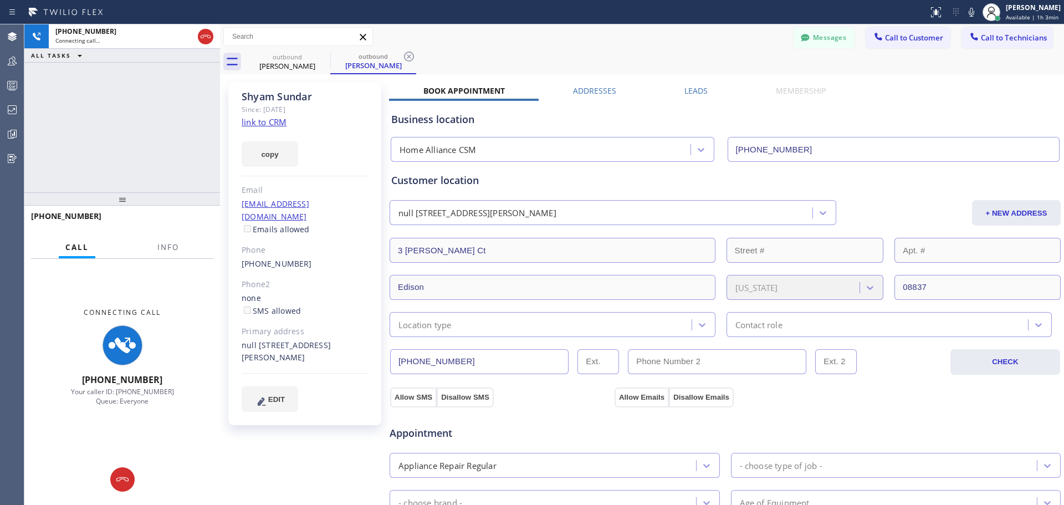
type input "[PHONE_NUMBER]"
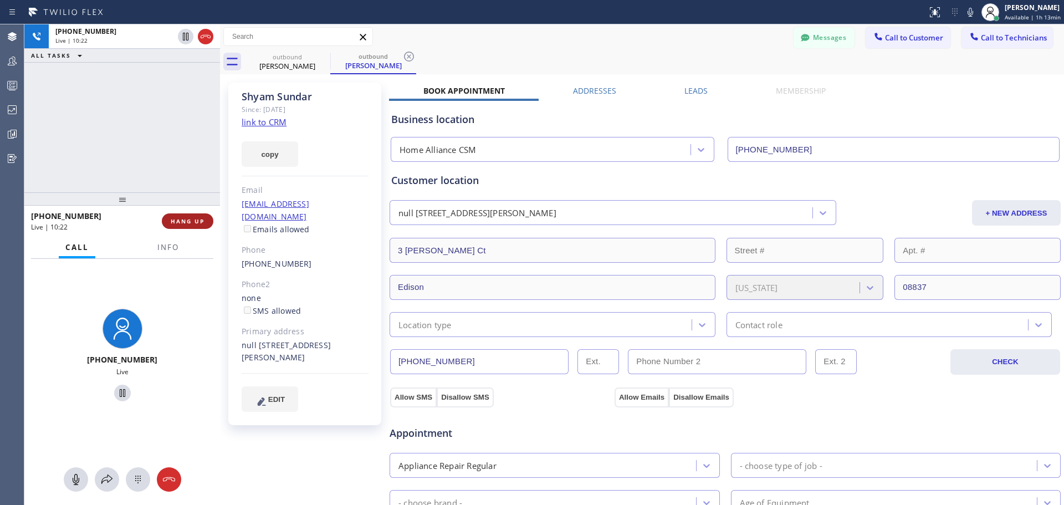
click at [195, 217] on span "HANG UP" at bounding box center [188, 221] width 34 height 8
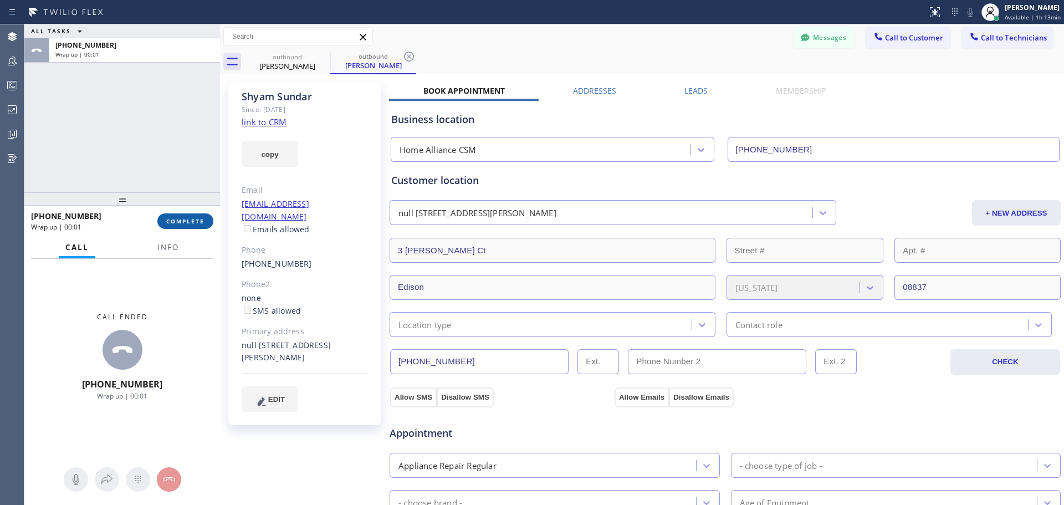
click at [186, 221] on span "COMPLETE" at bounding box center [185, 221] width 38 height 8
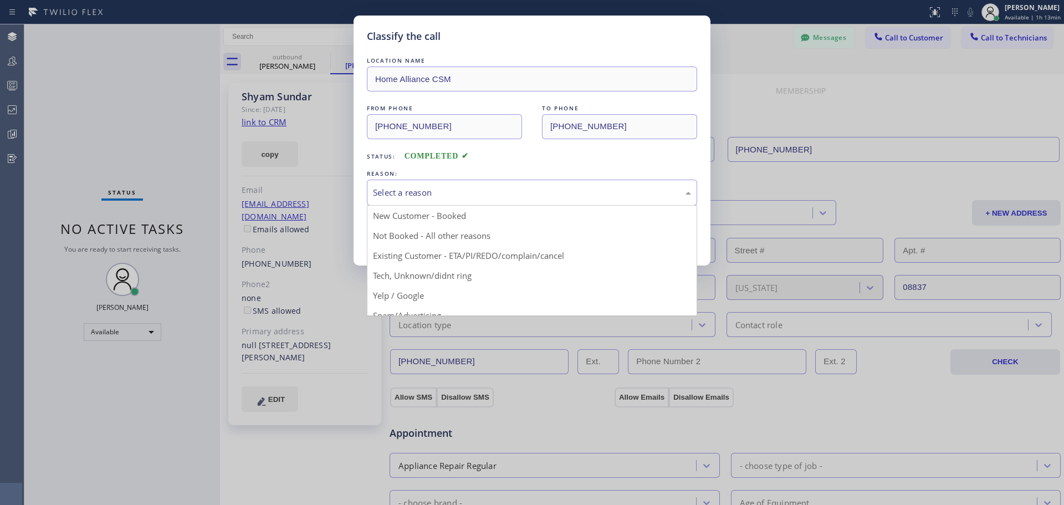
click at [494, 196] on div "Select a reason" at bounding box center [532, 192] width 318 height 13
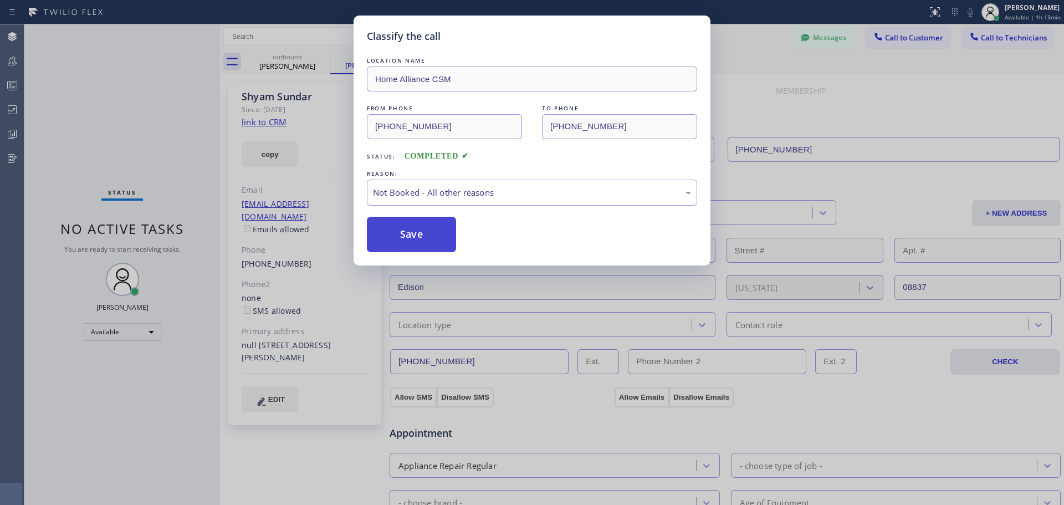
click at [424, 247] on button "Save" at bounding box center [411, 234] width 89 height 35
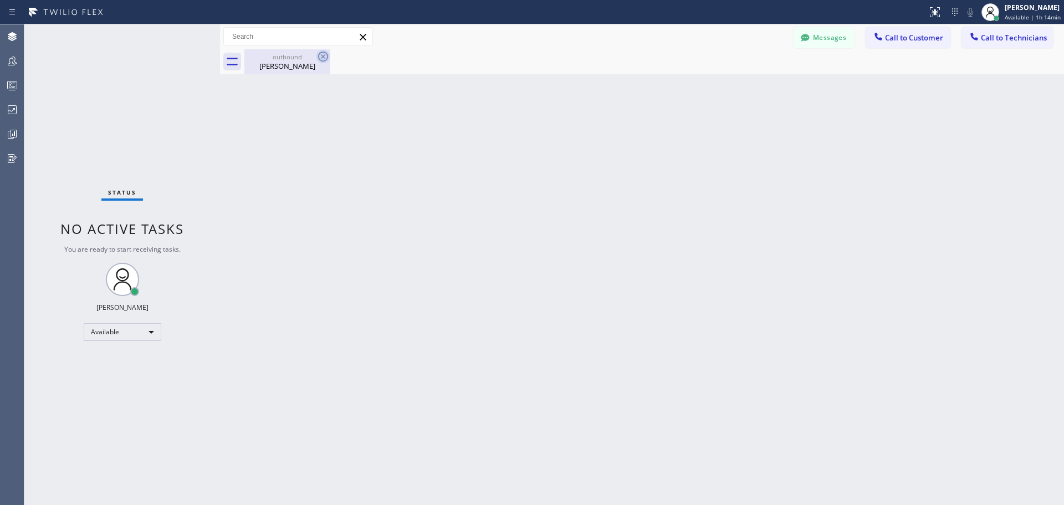
click at [323, 56] on icon at bounding box center [323, 57] width 10 height 10
click at [324, 49] on div "outbound [PERSON_NAME]" at bounding box center [287, 61] width 84 height 25
click at [1029, 12] on div "[PERSON_NAME] Available | 1h 30min" at bounding box center [1032, 11] width 61 height 19
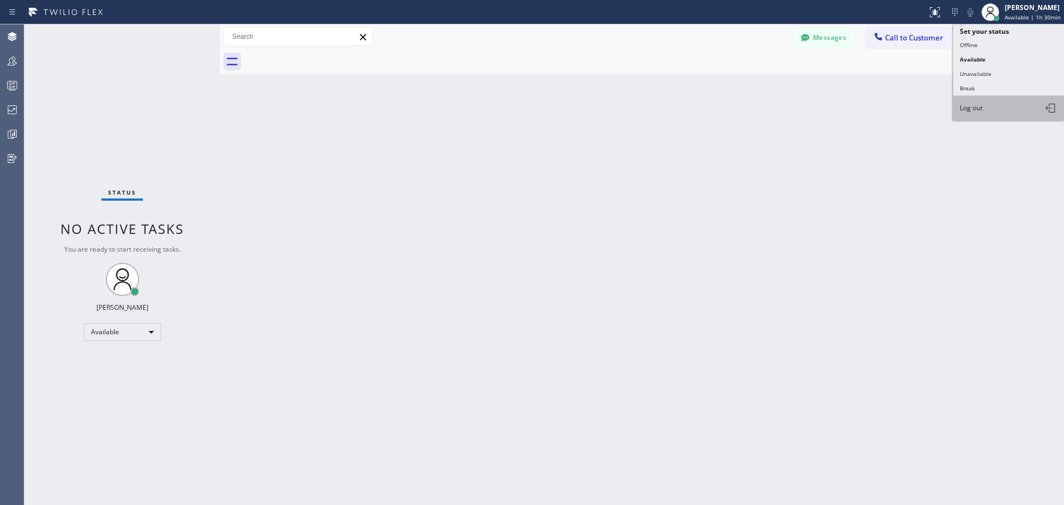
click at [1010, 104] on button "Log out" at bounding box center [1008, 108] width 111 height 24
